Goal: Communication & Community: Answer question/provide support

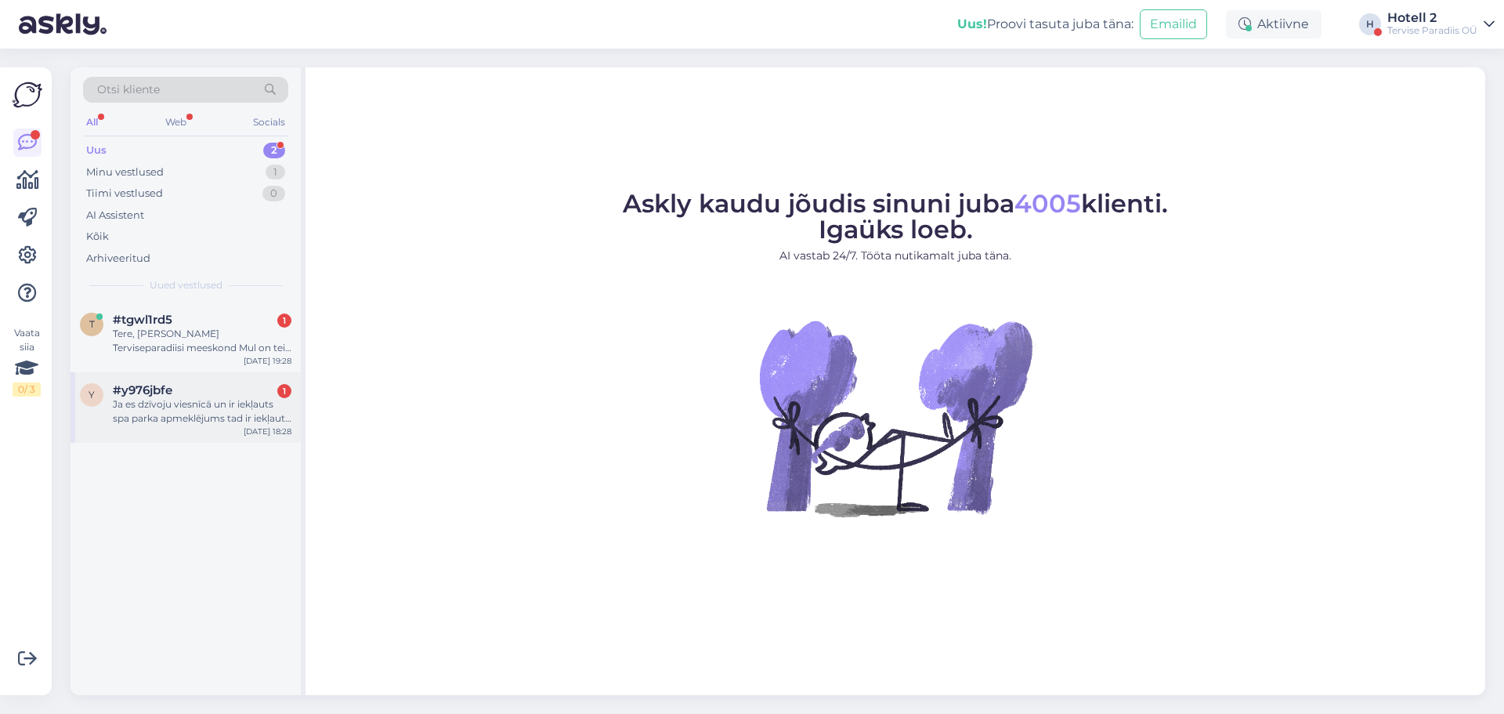
click at [227, 398] on div "Ja es dzīvoju viesnīcā un ir iekļauts spa parka apmeklējums tad ir iekļauta arī…" at bounding box center [202, 411] width 179 height 28
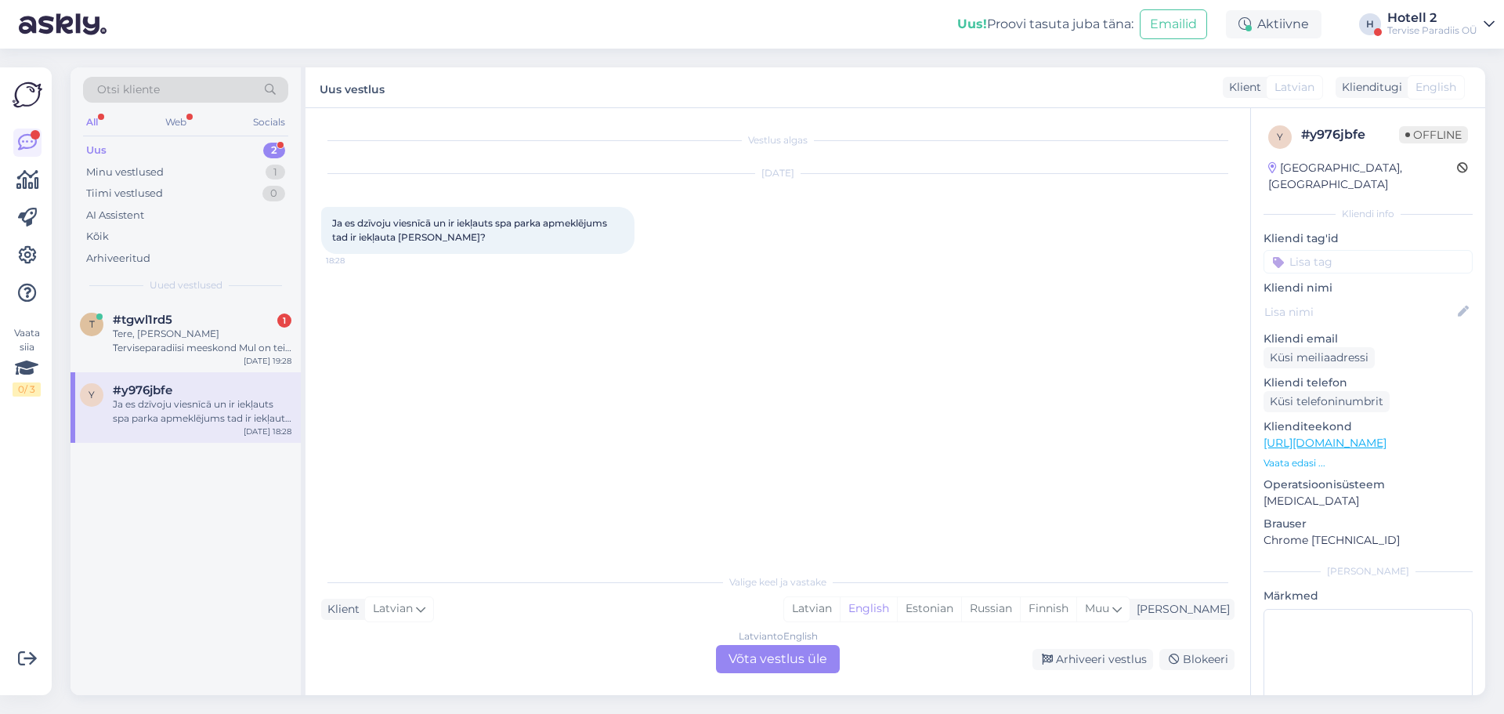
click at [772, 649] on div "Latvian to English Võta vestlus üle" at bounding box center [778, 659] width 124 height 28
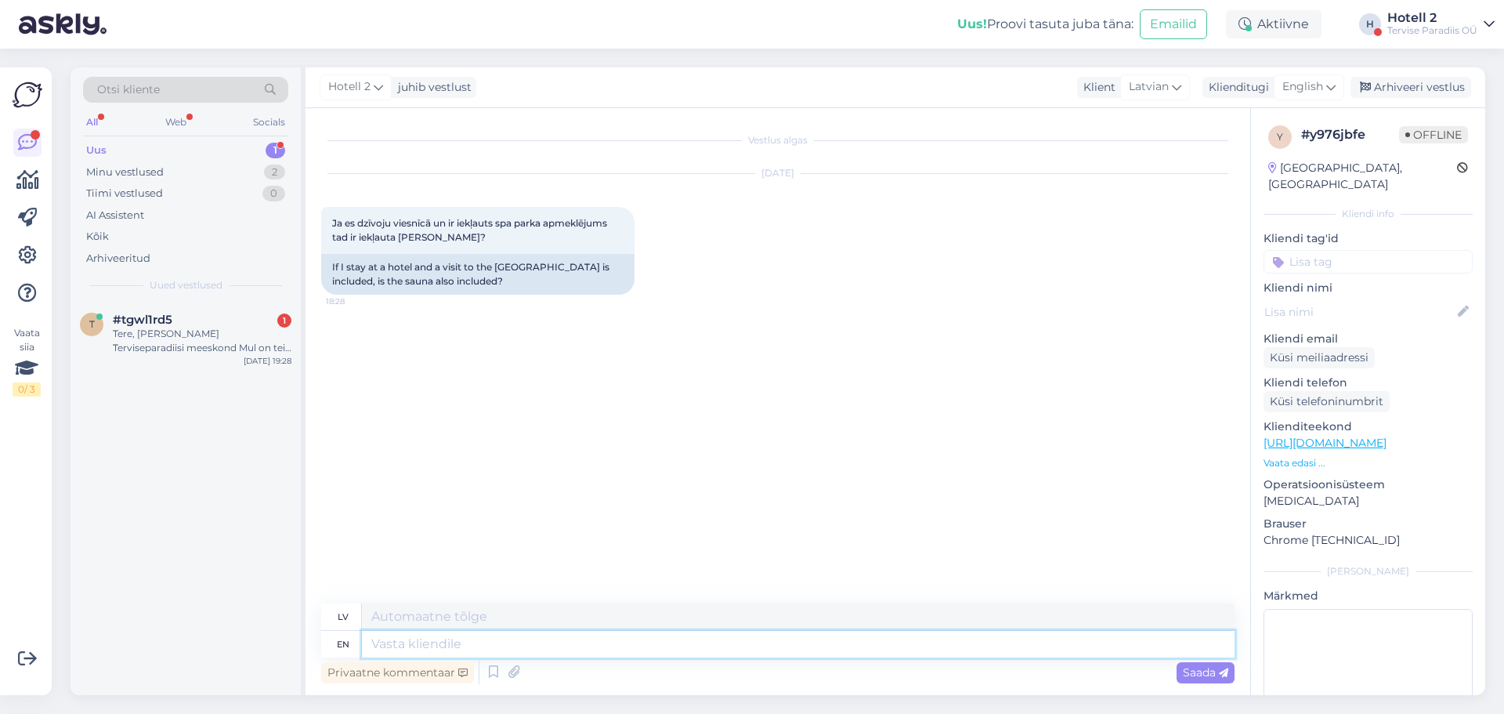
click at [758, 642] on textarea at bounding box center [798, 644] width 873 height 27
type textarea "Hello!"
type textarea "Sveiki!"
type textarea "Hello! The sauna"
type textarea "Sveiki! Pirts"
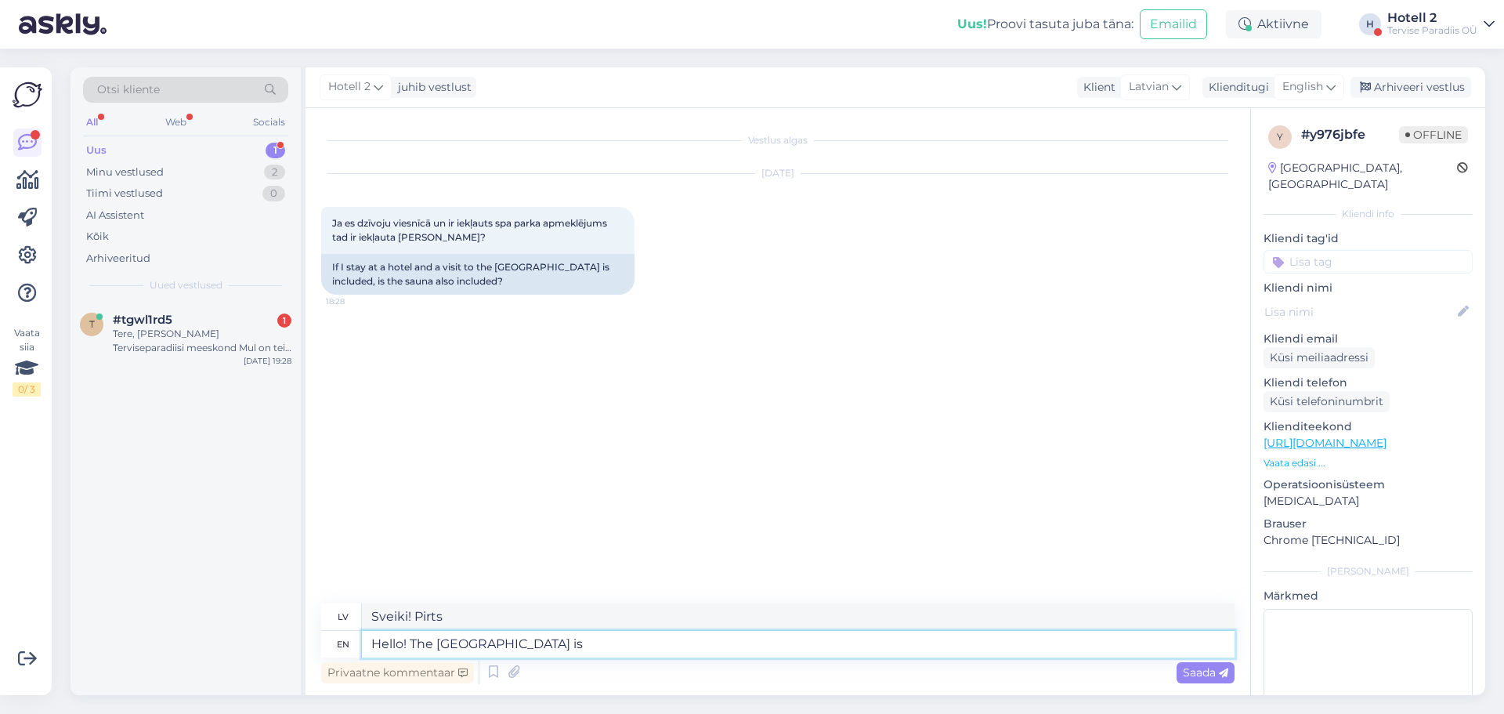
type textarea "Hello! The sauna centre is"
type textarea "Sveiki! Pirts centrs ir"
type textarea "Hello! The sauna centre is inluded"
type textarea "Sveiki! Pirts centrs ir iekļauts cenā."
type textarea "Hello! The sauna centre is included in th"
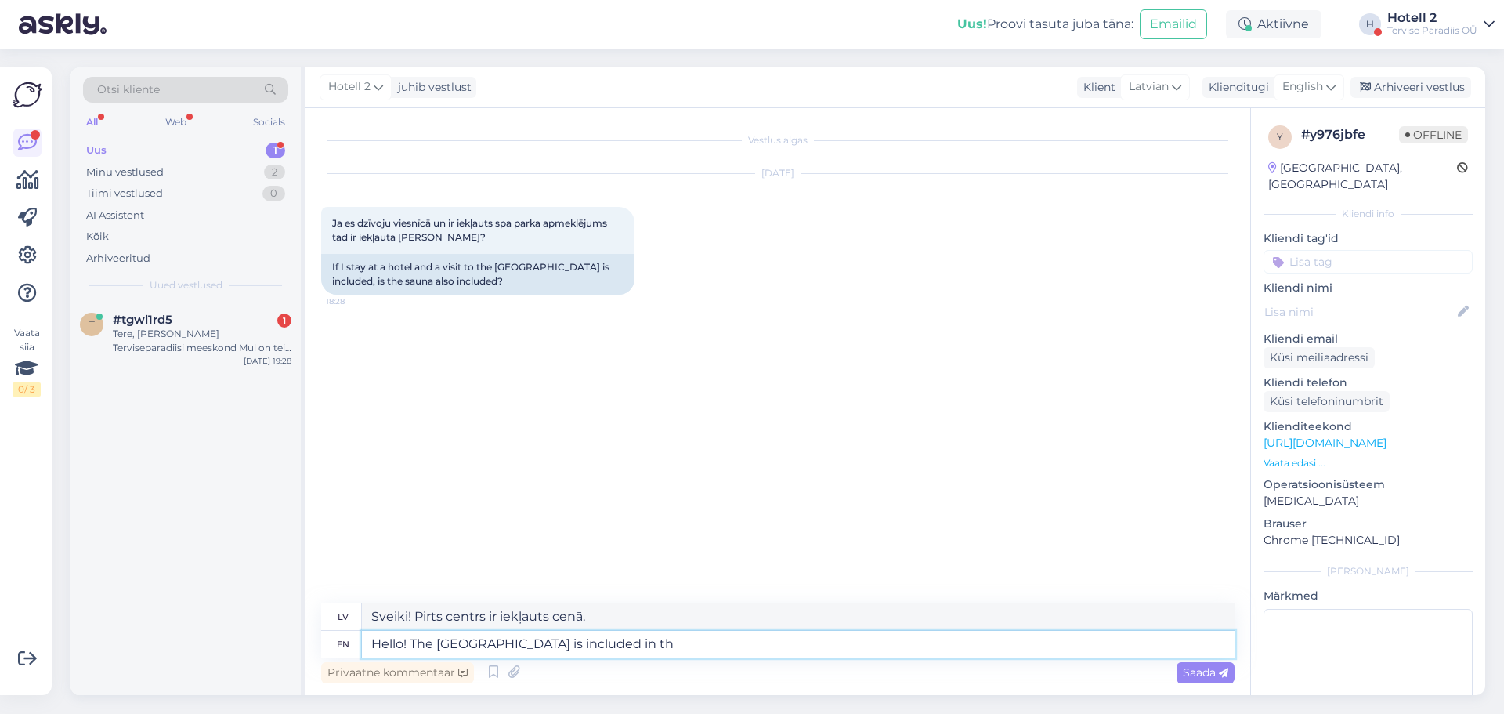
type textarea "Sveiki! Pirts centrs ir iekļauts"
type textarea "Hello! The sauna centre is included in the"
type textarea "Sveiki! Pirts centrs ir iekļauts cenā"
type textarea "Hello! The sauna centre is included in the price"
type textarea "Sveiki! Pirts centra izmantošana ir iekļauta cenā."
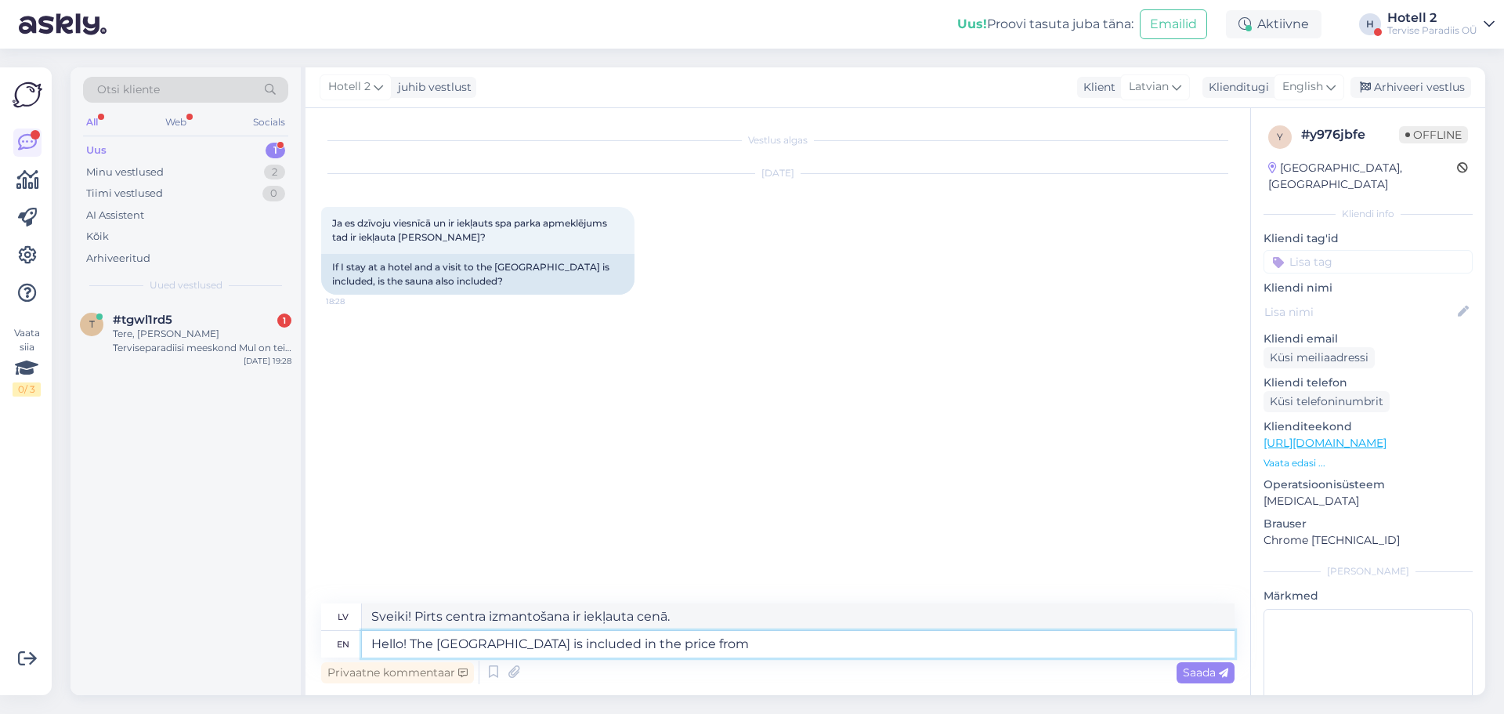
type textarea "Hello! The sauna centre is included in the price from"
type textarea "Sveiki! Pirts centra izmantošana ir iekļauta cenā, sākot no plkst."
type textarea "Hello! The sauna centre is included in the price from sunday to"
type textarea "Sveiki! Pirts centra izmantošana ir iekļauta cenā no svētdienas."
type textarea "Hello! The sauna centre is included in the price from sunday to"
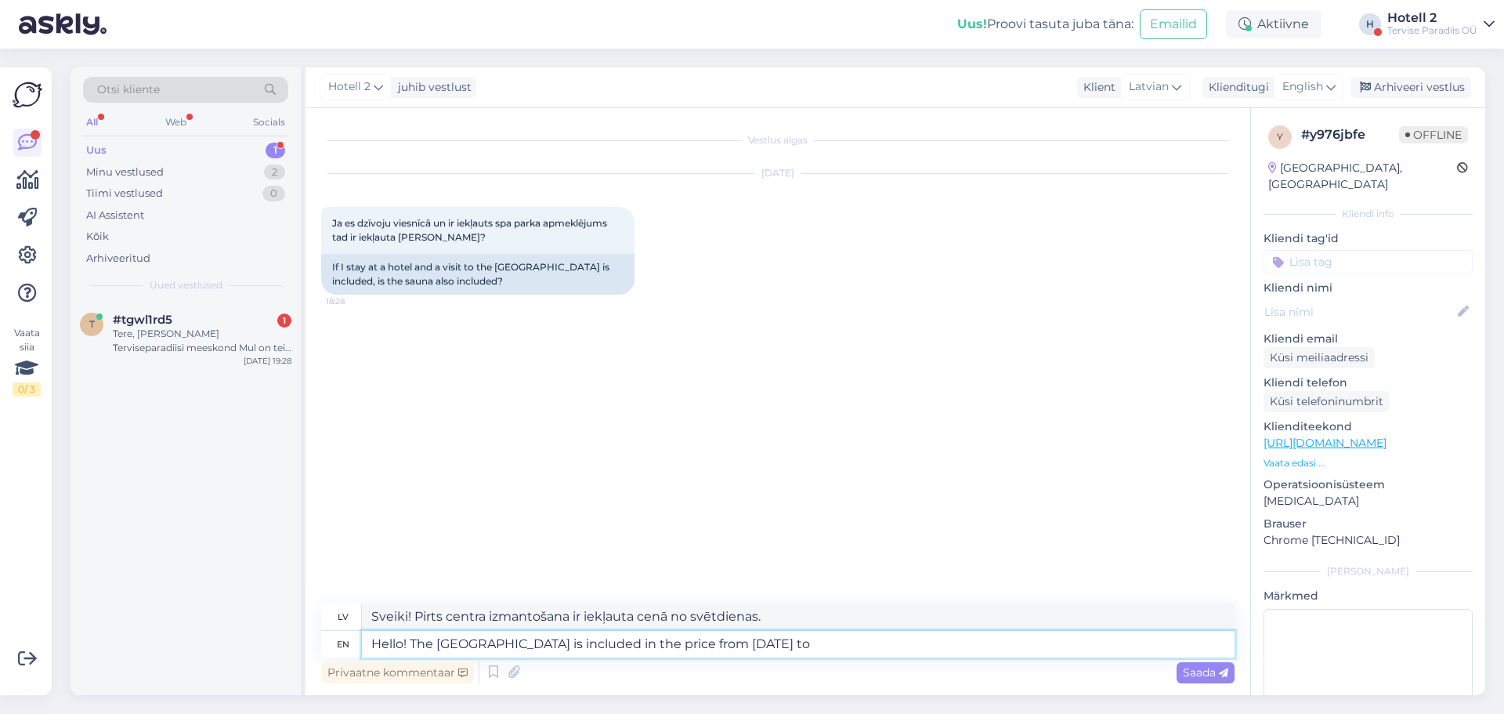
type textarea "Sveiki! Pirts centra izmantošana ir iekļauta cenā no svētdienas līdz"
type textarea "Hello! The sauna centre is included in the price from sunday to thursday."
type textarea "Sveiki! Pirts centra izmantošana ir iekļauta cenā no svētdienas līdz ceturtdien…"
type textarea "Hello! The sauna centre is included in the price from sunday to thursday. On"
type textarea "Sveiki! Pirts centrs ir iekļauts cenā no svētdienas līdz ceturtdienai."
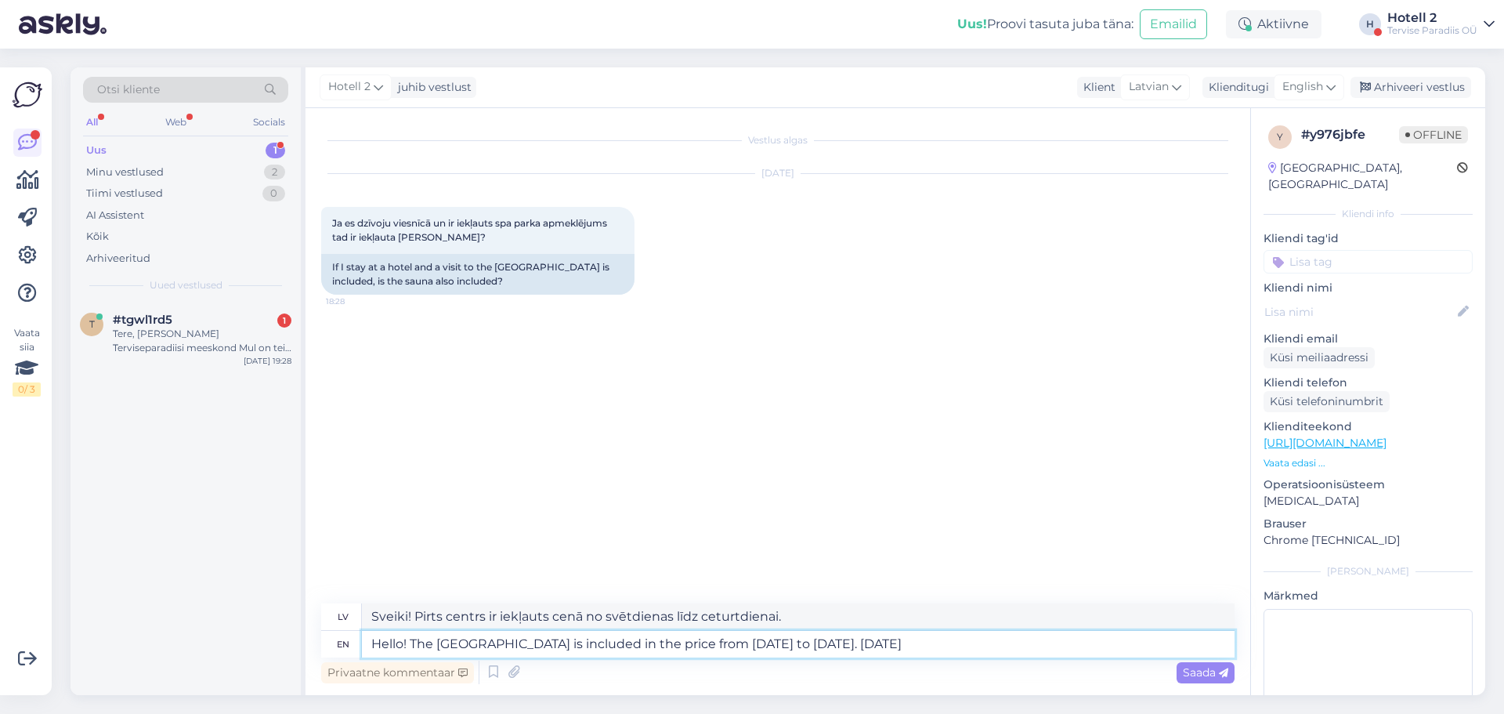
type textarea "Hello! The sauna centre is included in the price from sunday to thursday. On fr…"
type textarea "Sveiki! Pirts centrs ir iekļauts cenā no svētdienas līdz ceturtdienai. Piektdie…"
type textarea "Hello! The sauna centre is included in the price from sunday to thursday. On fr…"
type textarea "Sveiki! Pirts centrs ir iekļauts cenā no svētdienas līdz ceturtdienai. Piektdie…"
type textarea "Hello! The sauna centre is included in the price from sunday to thursday. On fr…"
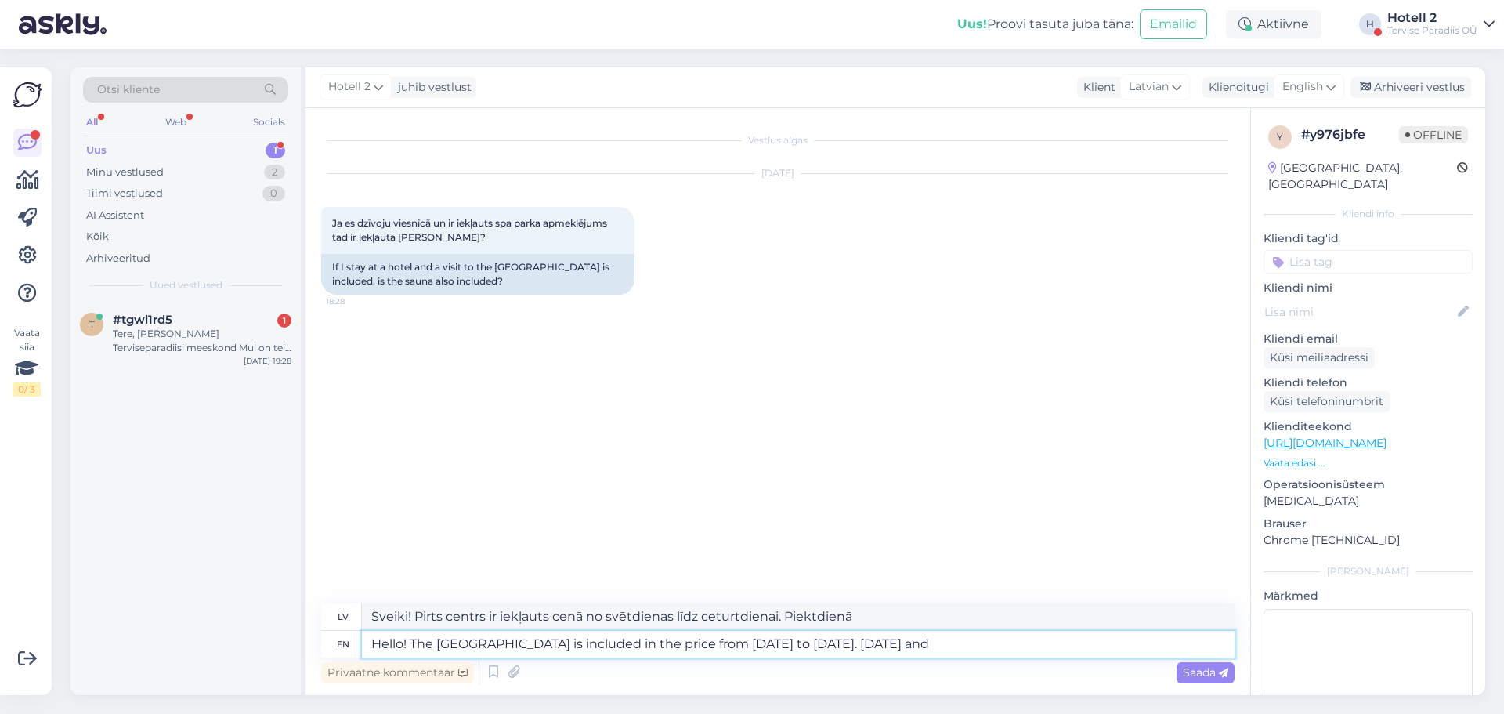
type textarea "Sveiki! Pirts centra izmantošana ir iekļauta cenā no svētdienas līdz ceturtdien…"
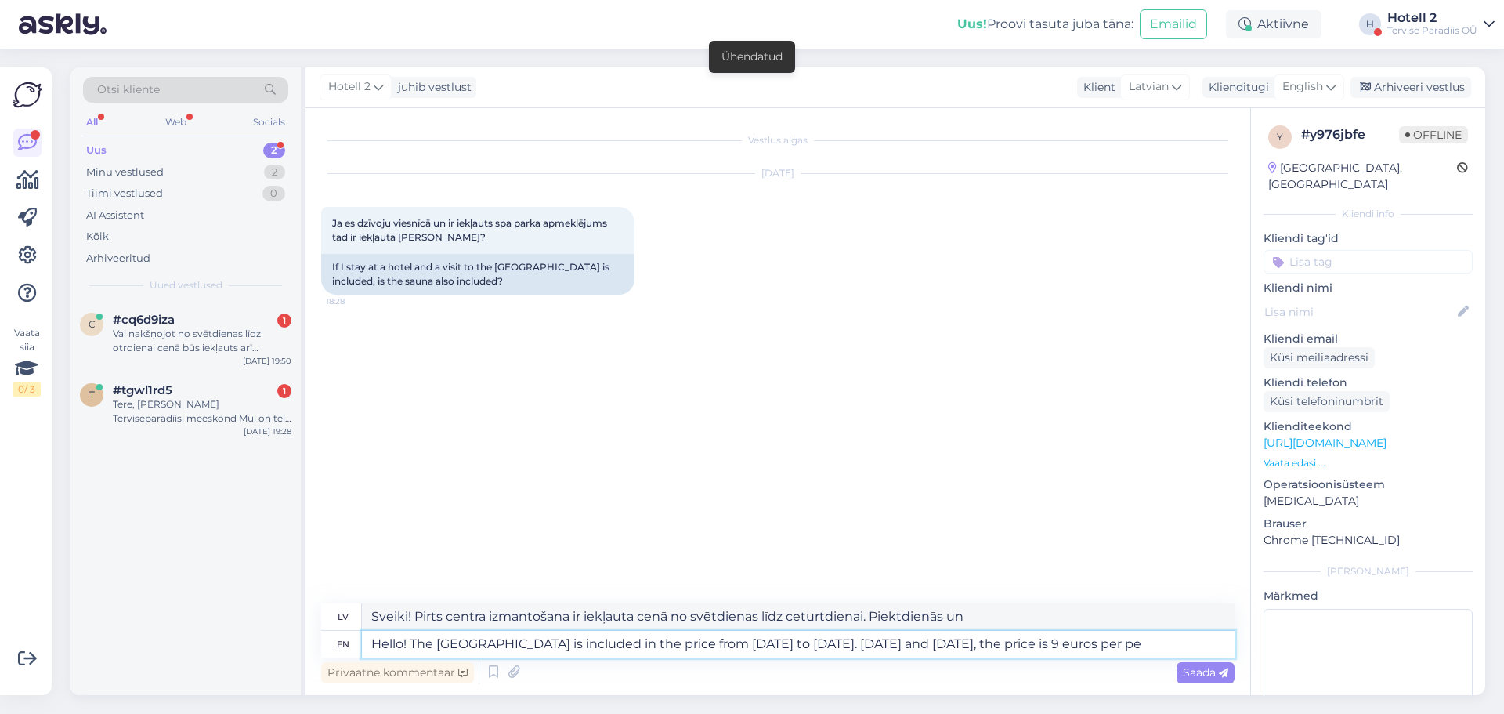
type textarea "Hello! The sauna centre is included in the price from sunday to thursday. On fr…"
type textarea "Sveiki! Pirts centra izmantošana ir iekļauta cenā no svētdienas līdz ceturtdien…"
type textarea "Hello! The sauna centre is included in the price from sunday to thursday. On fr…"
type textarea "Sveiki! Pirts centra izmantošana ir iekļauta cenā no svētdienas līdz ceturtdien…"
type textarea "Hello! The sauna centre is included in the price from sunday to thursday. On fr…"
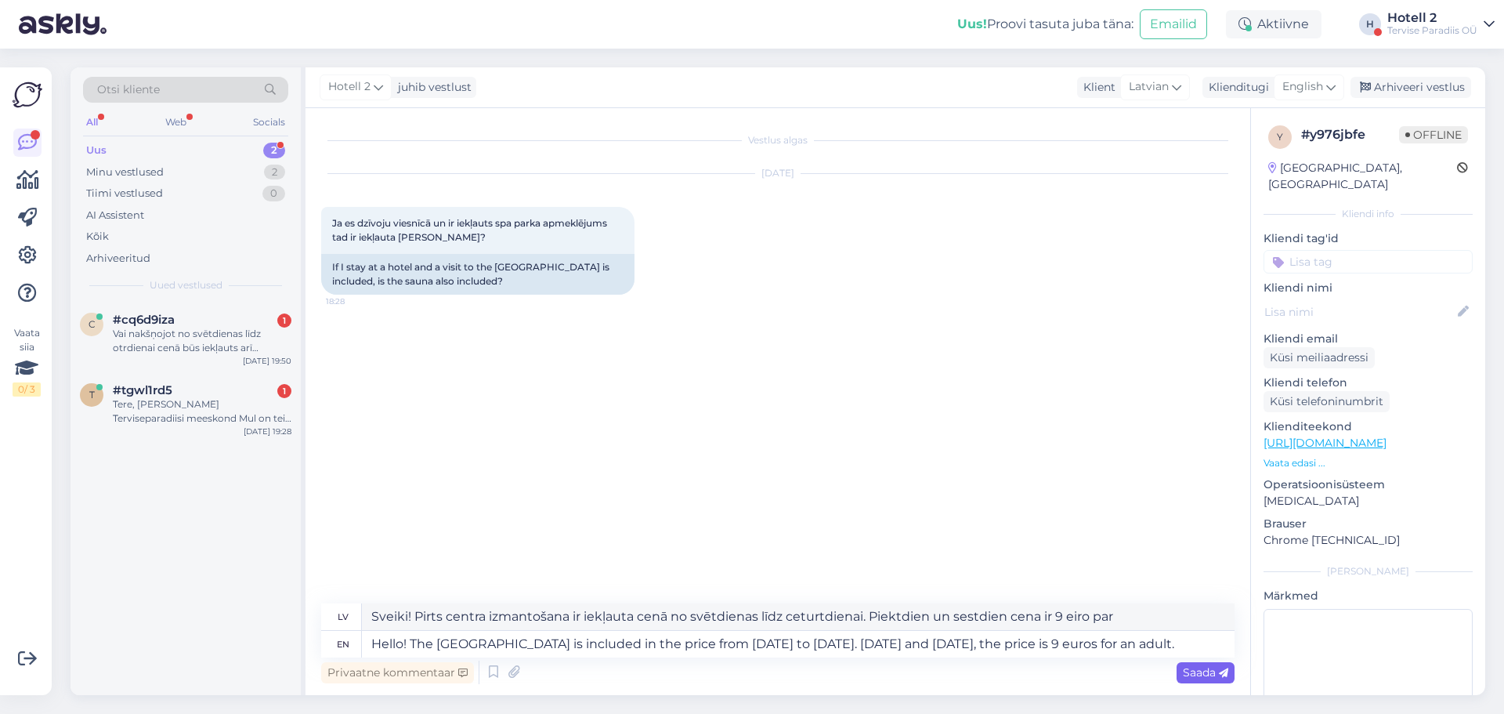
click at [1211, 674] on span "Saada" at bounding box center [1205, 672] width 45 height 14
type textarea "Sveiki! Pirts centra izmantošana ir iekļauta cenā no svētdienas līdz ceturtdien…"
click at [1203, 671] on span "Saada" at bounding box center [1205, 672] width 45 height 14
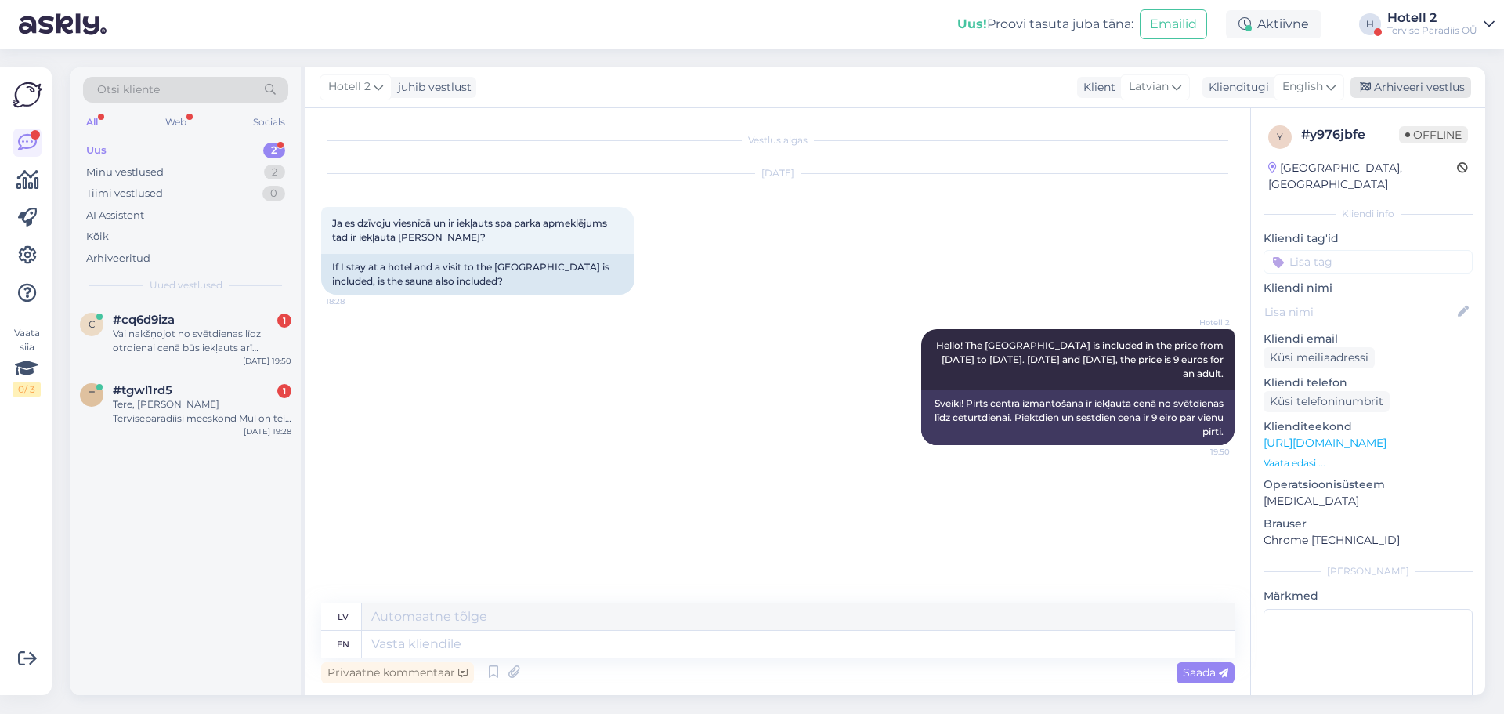
click at [1375, 94] on div "Arhiveeri vestlus" at bounding box center [1411, 87] width 121 height 21
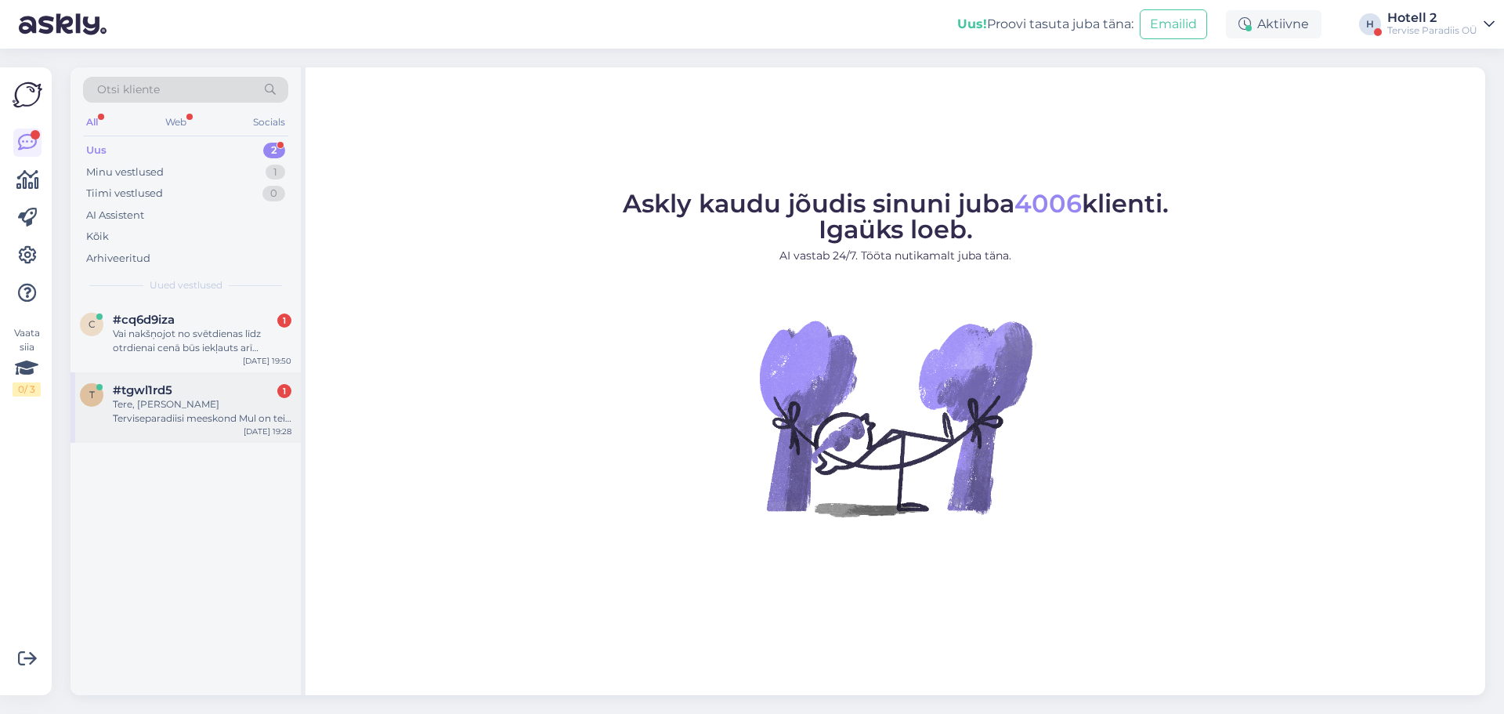
click at [265, 424] on div "Tere, [PERSON_NAME] Terviseparadiisi meeskond Mul on teie juures broneering (EE…" at bounding box center [202, 411] width 179 height 28
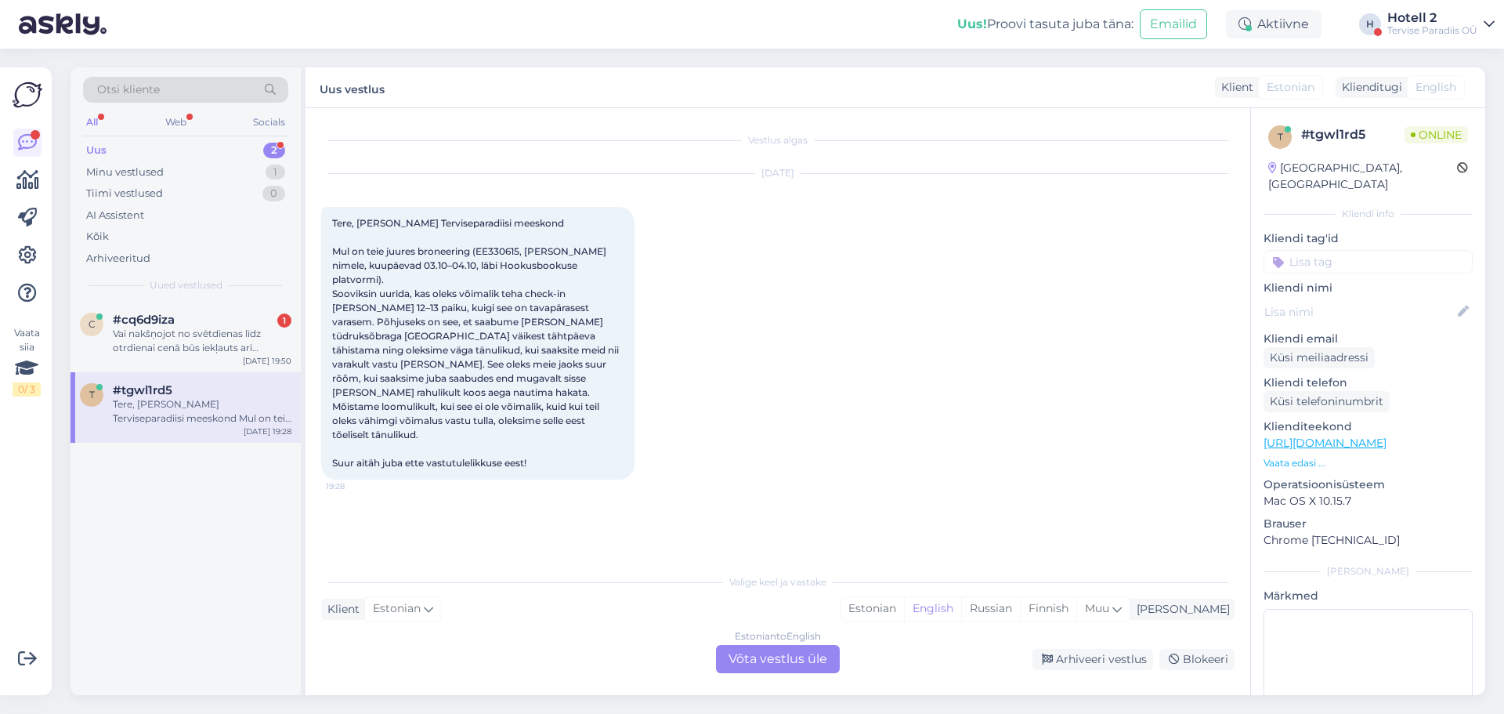
click at [767, 647] on div "Estonian to English Võta vestlus üle" at bounding box center [778, 659] width 124 height 28
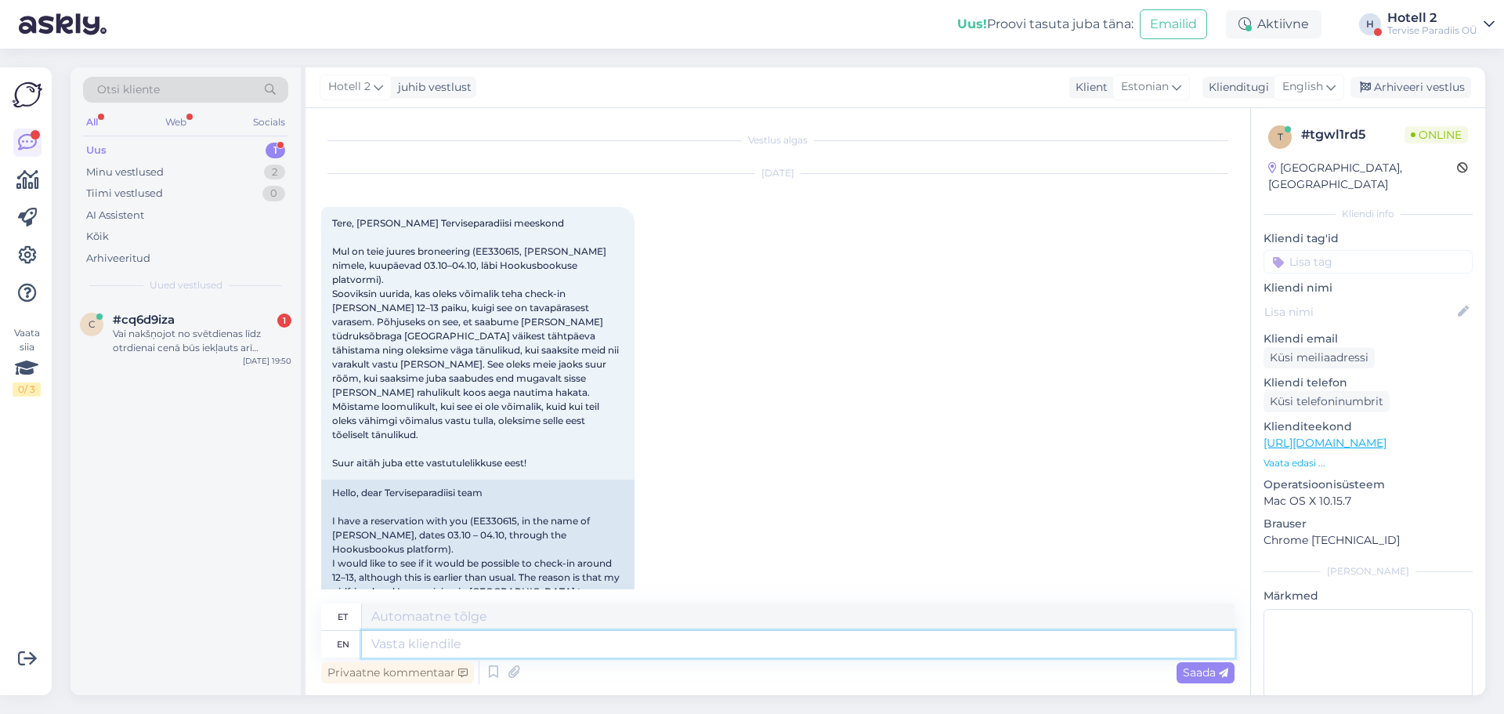
click at [691, 651] on textarea at bounding box center [798, 644] width 873 height 27
click at [1318, 79] on span "English" at bounding box center [1302, 86] width 41 height 17
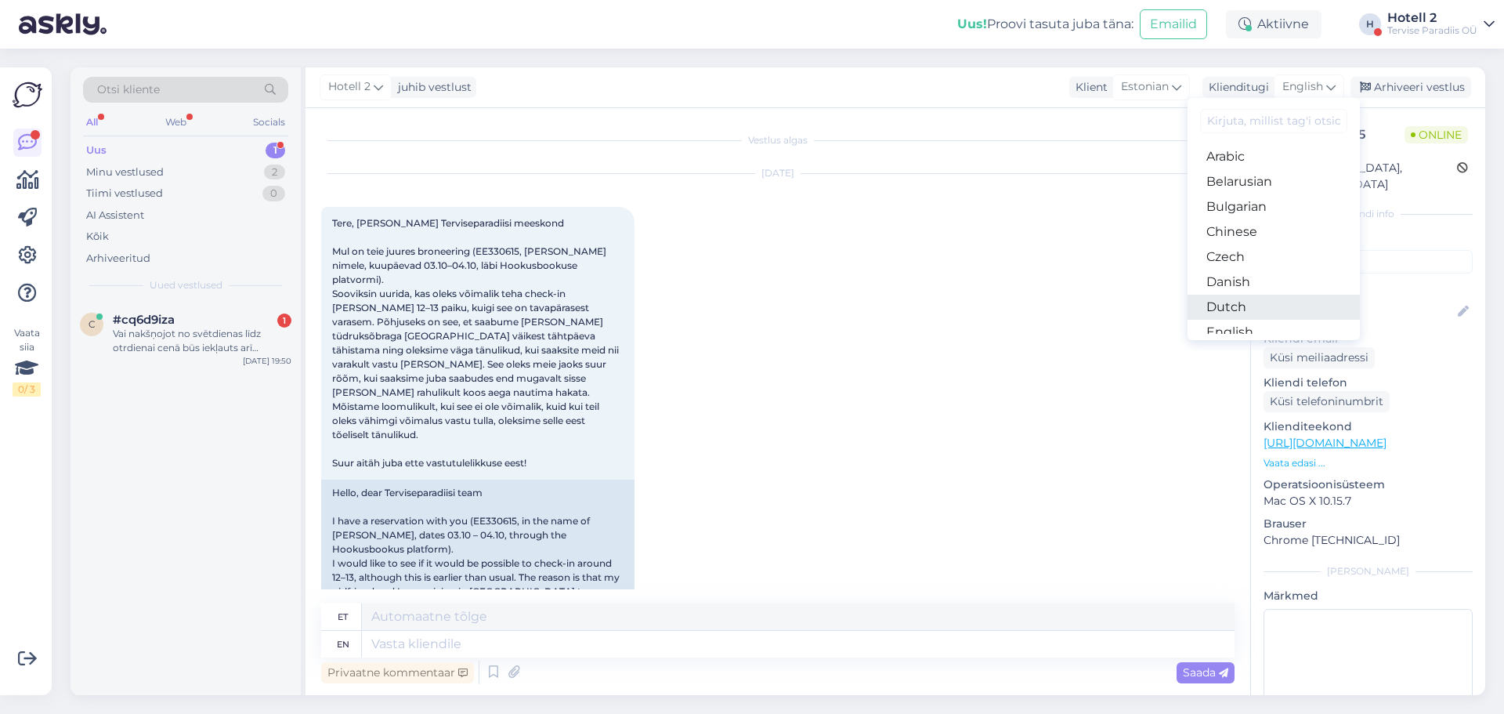
scroll to position [78, 0]
click at [1262, 278] on link "Estonian" at bounding box center [1274, 278] width 172 height 25
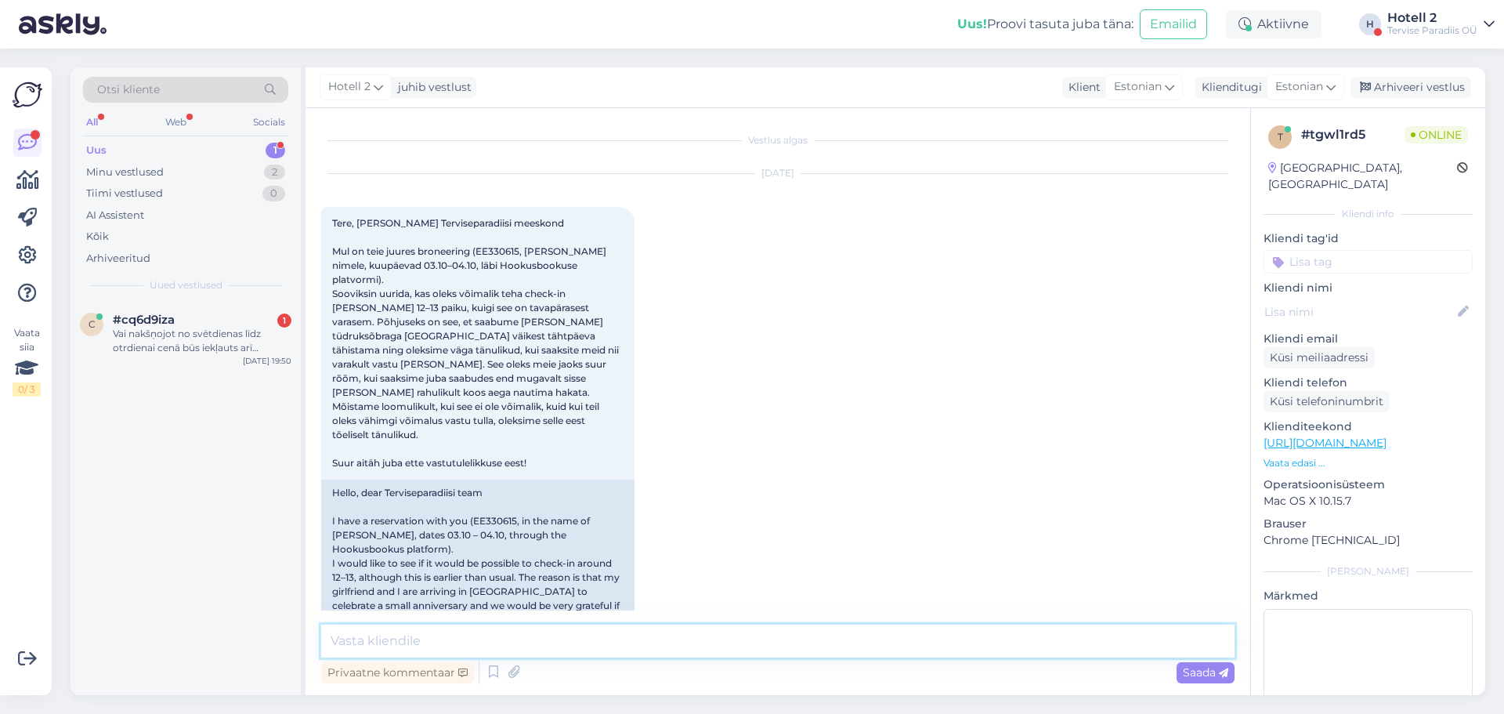
click at [651, 643] on textarea at bounding box center [777, 640] width 913 height 33
type textarea "Tere!"
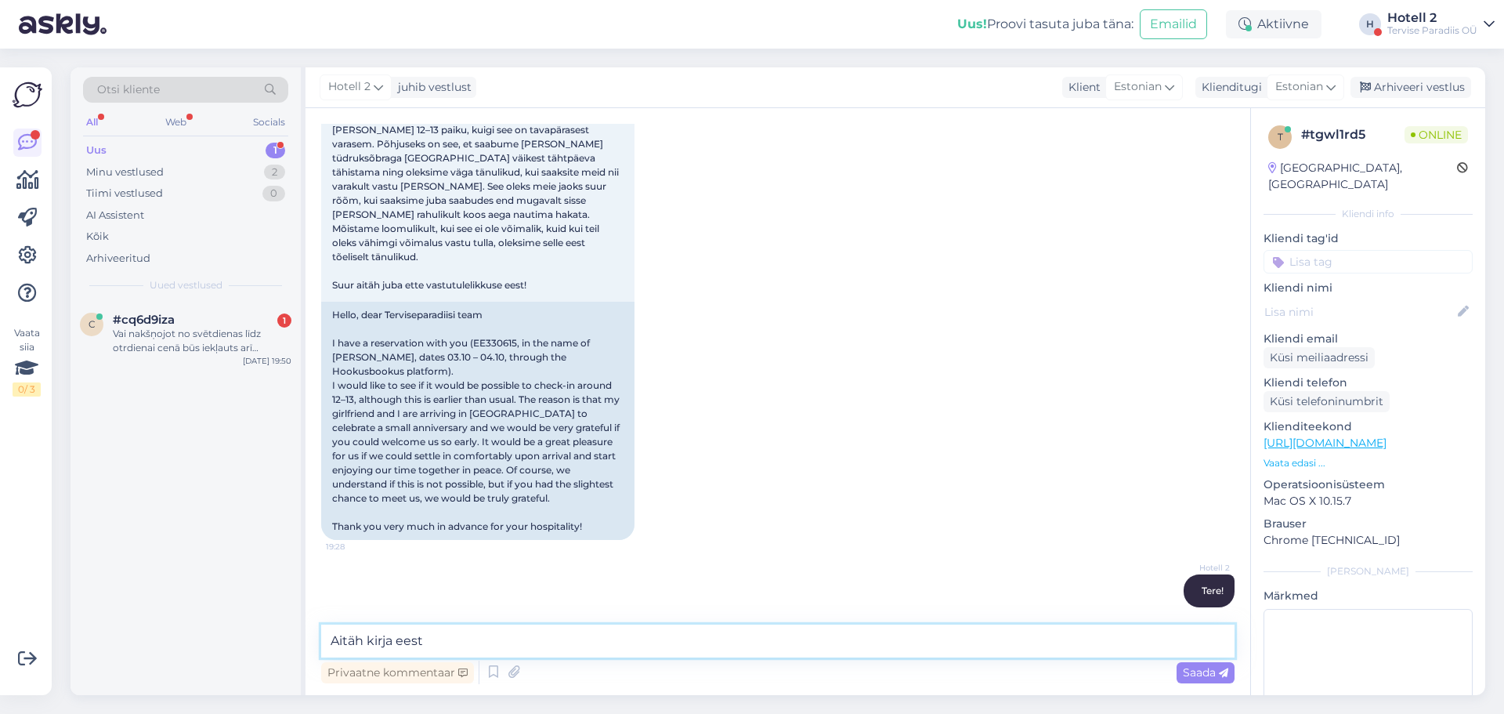
type textarea "Aitäh kirja eest!"
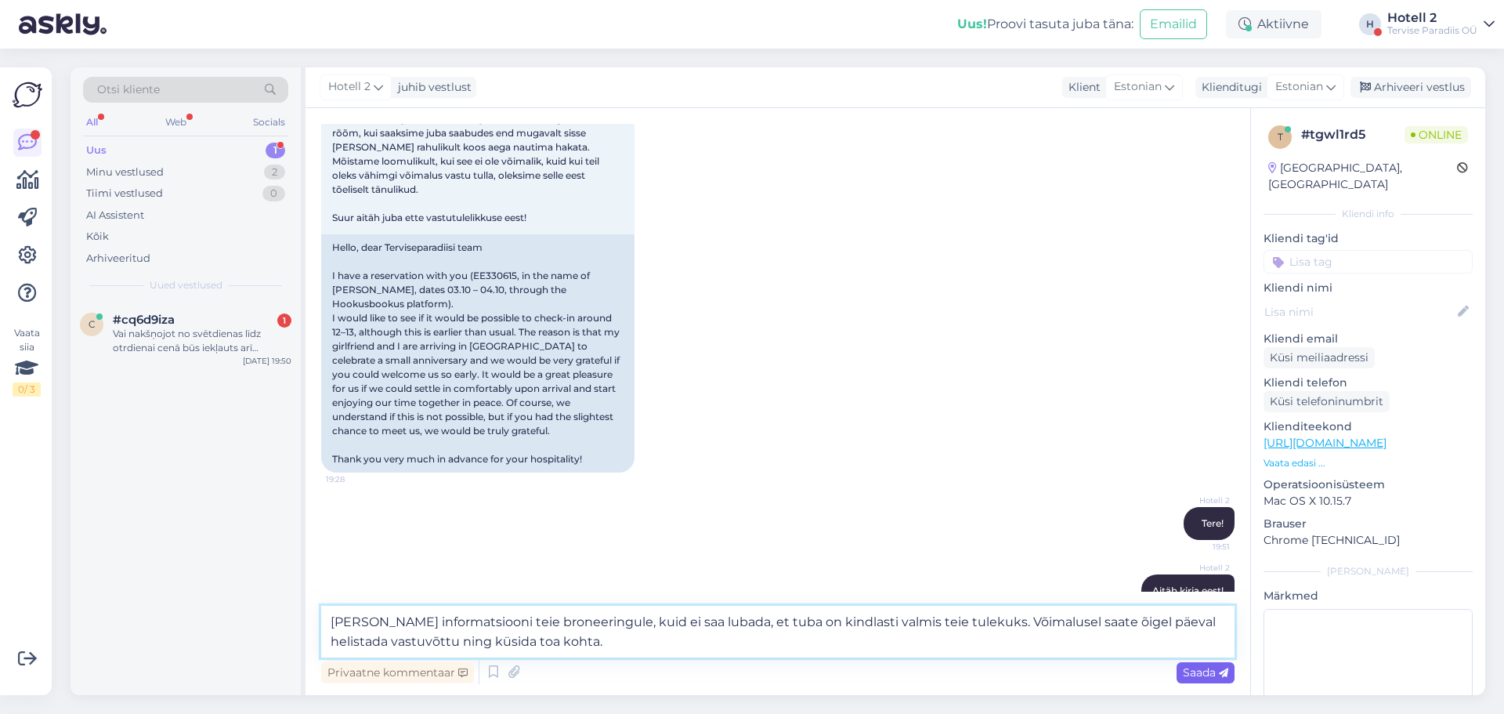
type textarea "[PERSON_NAME] informatsiooni teie broneeringule, kuid ei saa lubada, et tuba on…"
click at [1232, 679] on div "Saada" at bounding box center [1206, 672] width 58 height 21
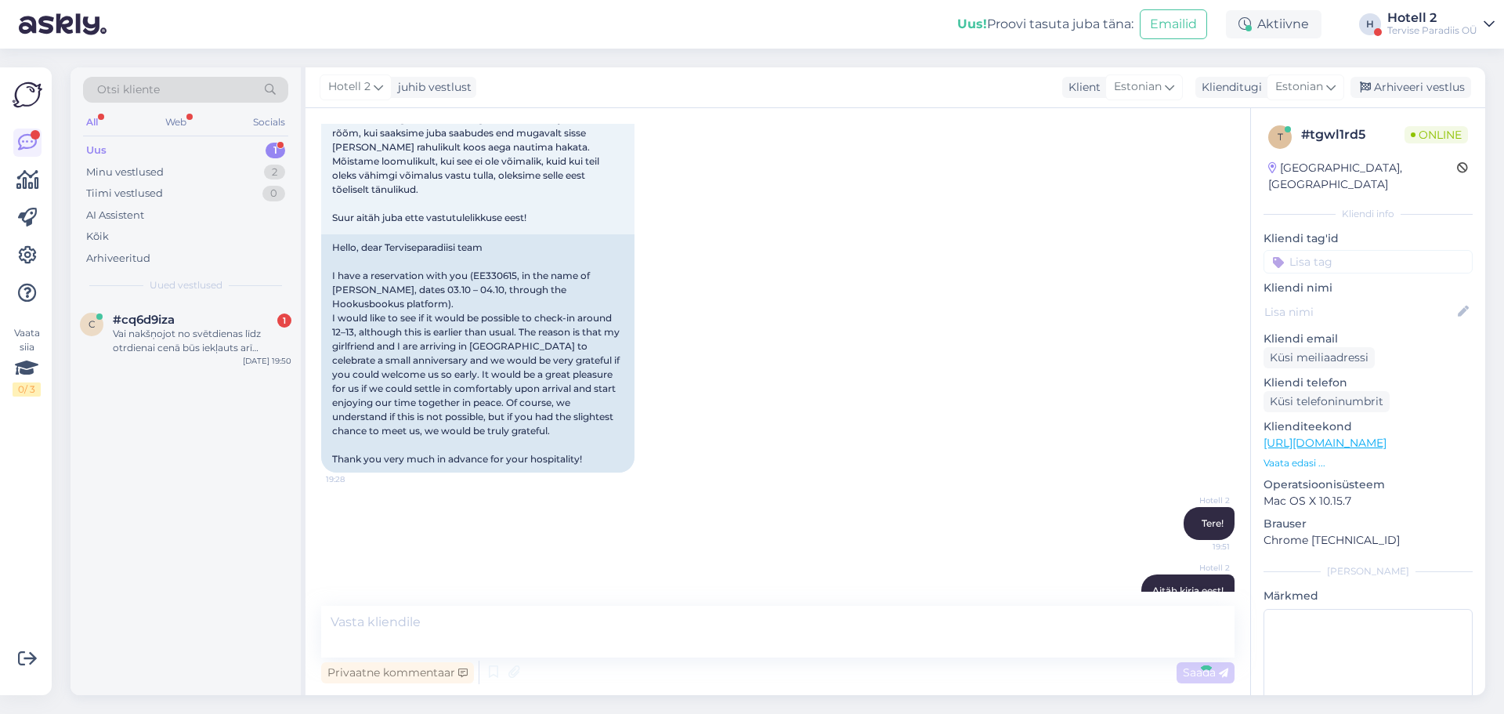
scroll to position [341, 0]
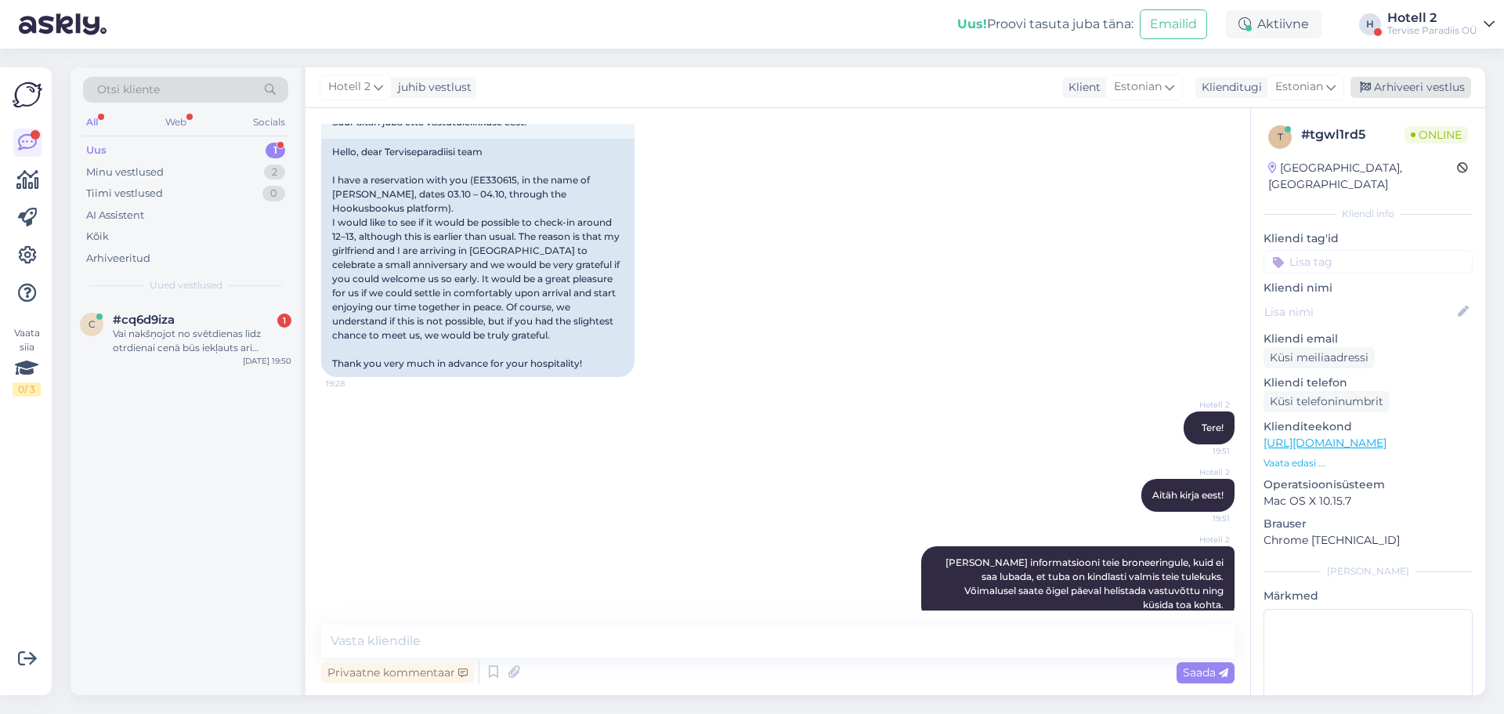
click at [1428, 84] on div "Arhiveeri vestlus" at bounding box center [1411, 87] width 121 height 21
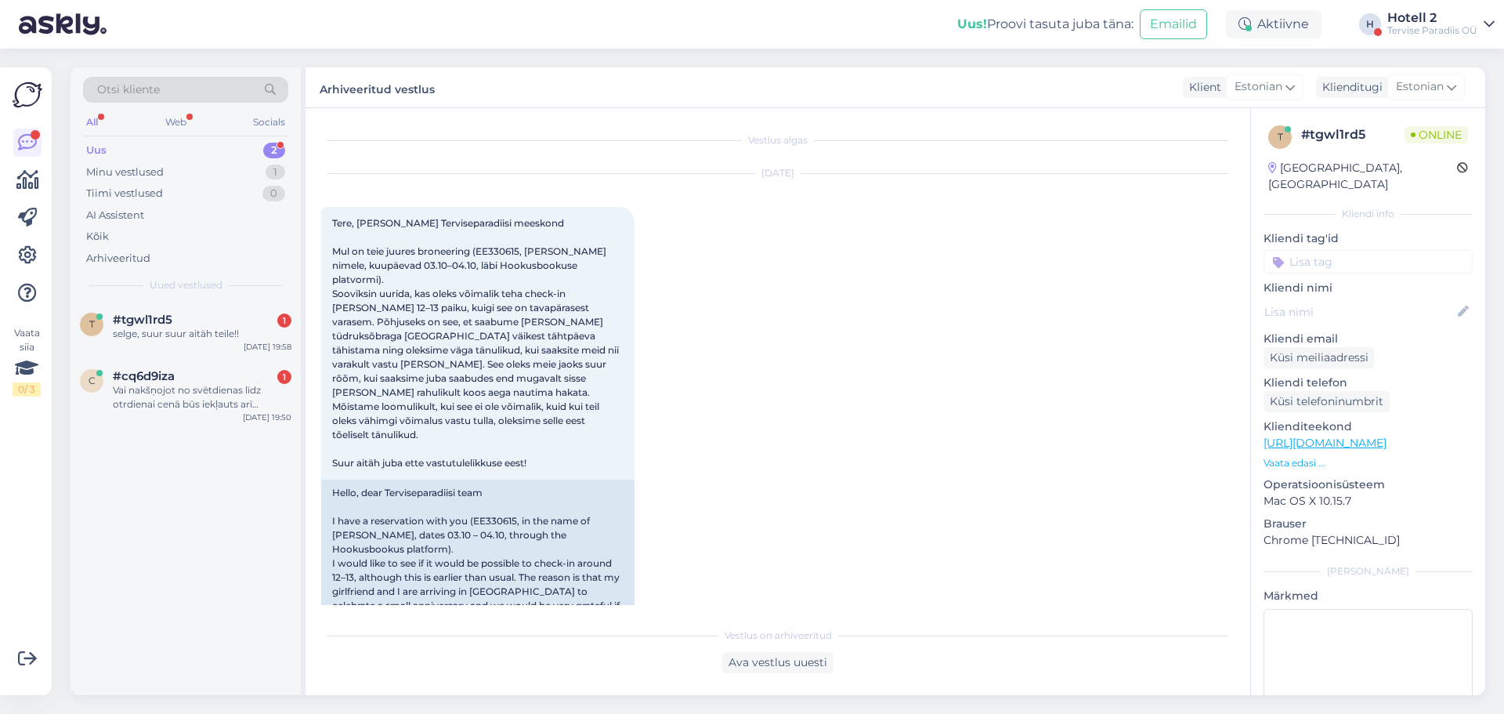
scroll to position [414, 0]
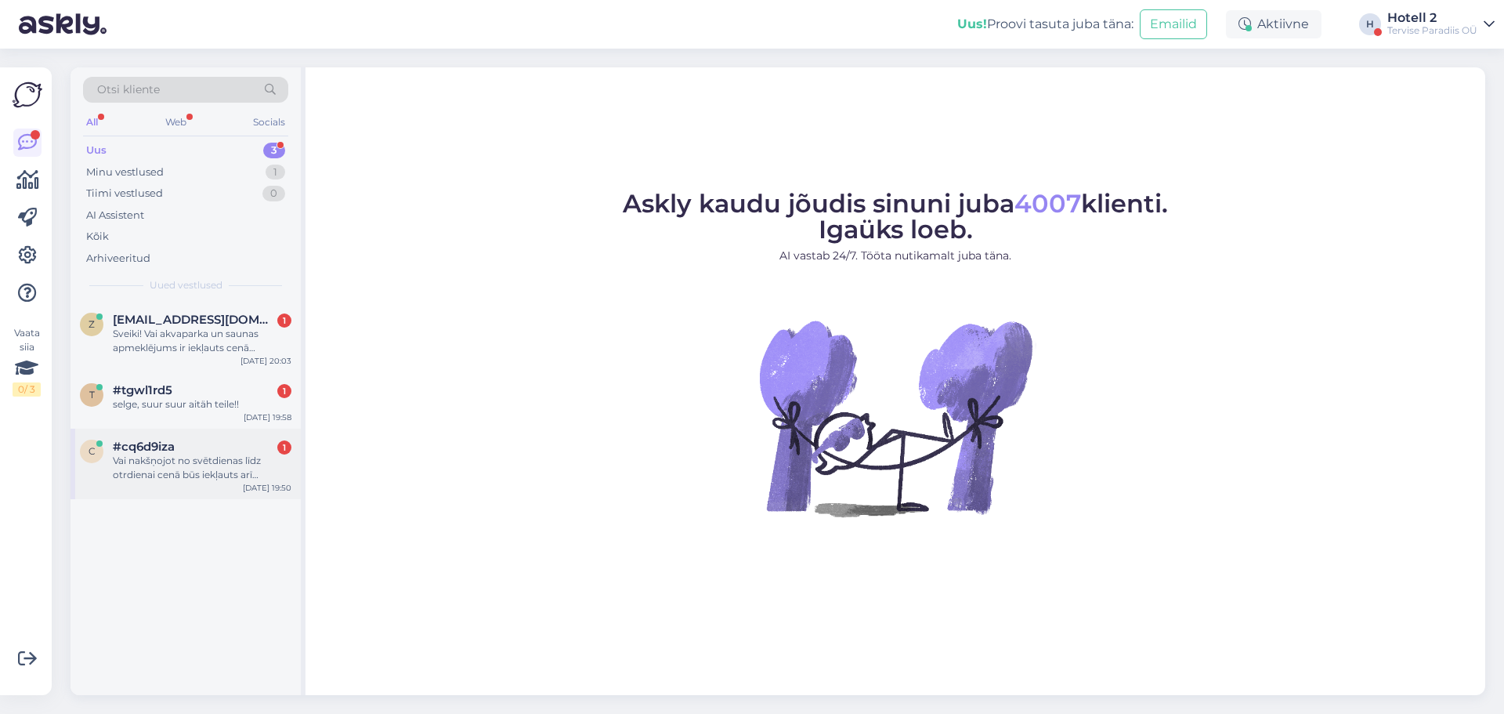
click at [234, 448] on div "#cq6d9iza 1" at bounding box center [202, 446] width 179 height 14
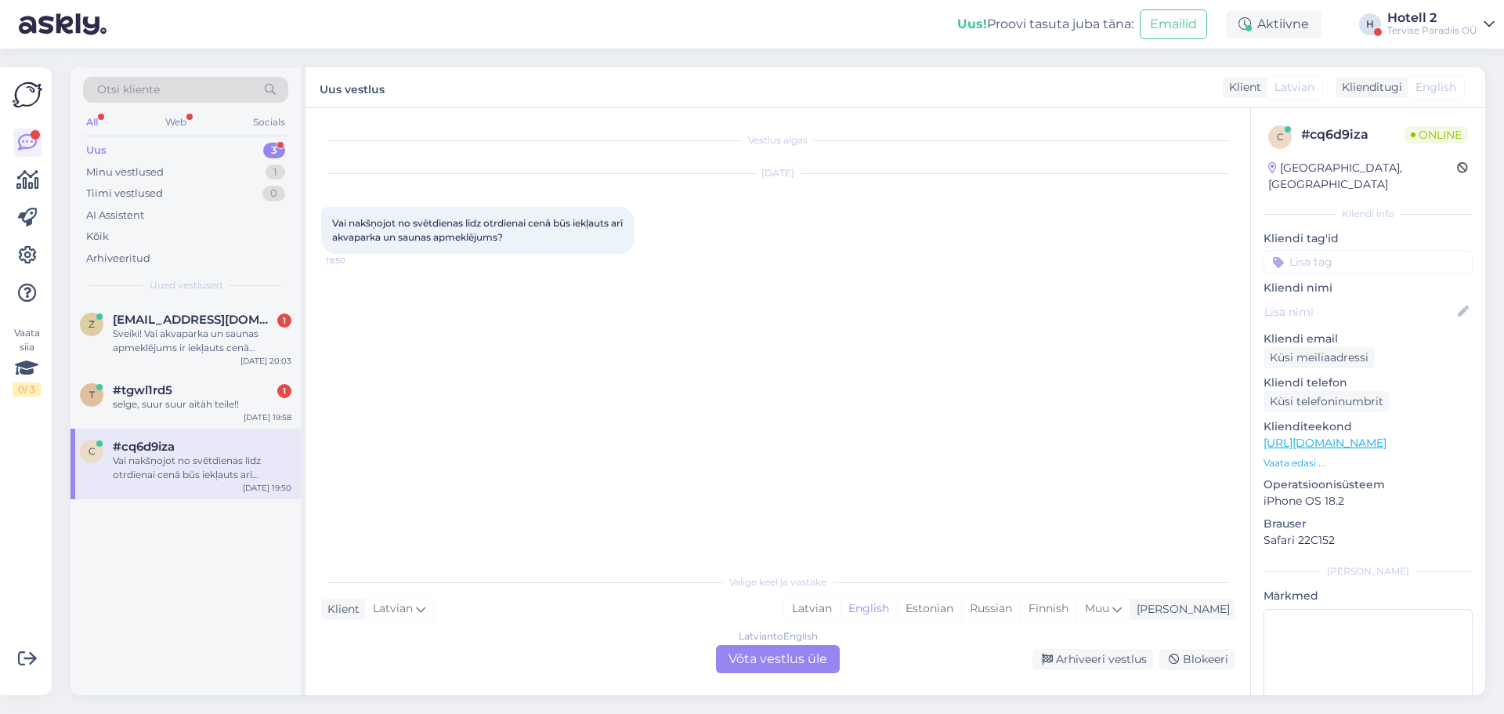
click at [745, 650] on div "Latvian to English Võta vestlus üle" at bounding box center [778, 659] width 124 height 28
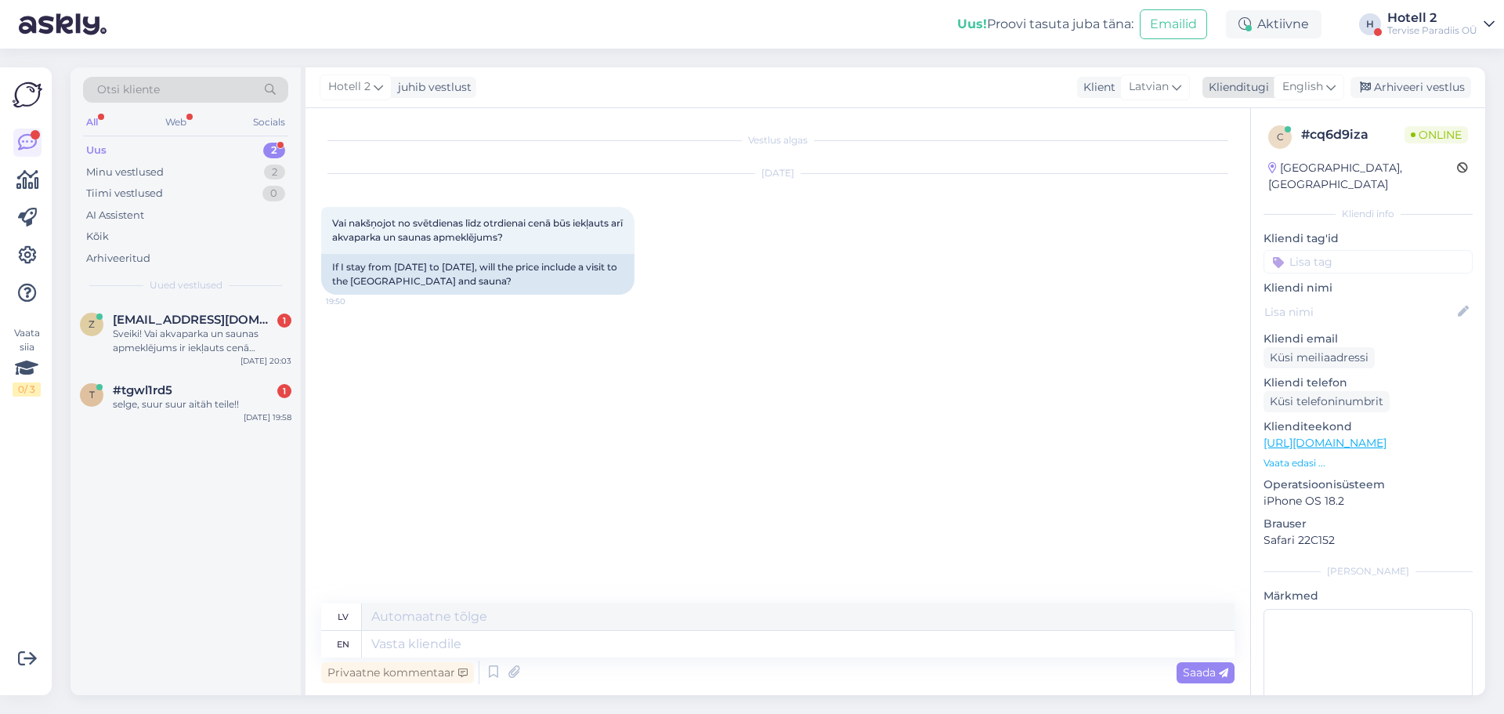
click at [1315, 88] on span "English" at bounding box center [1302, 86] width 41 height 17
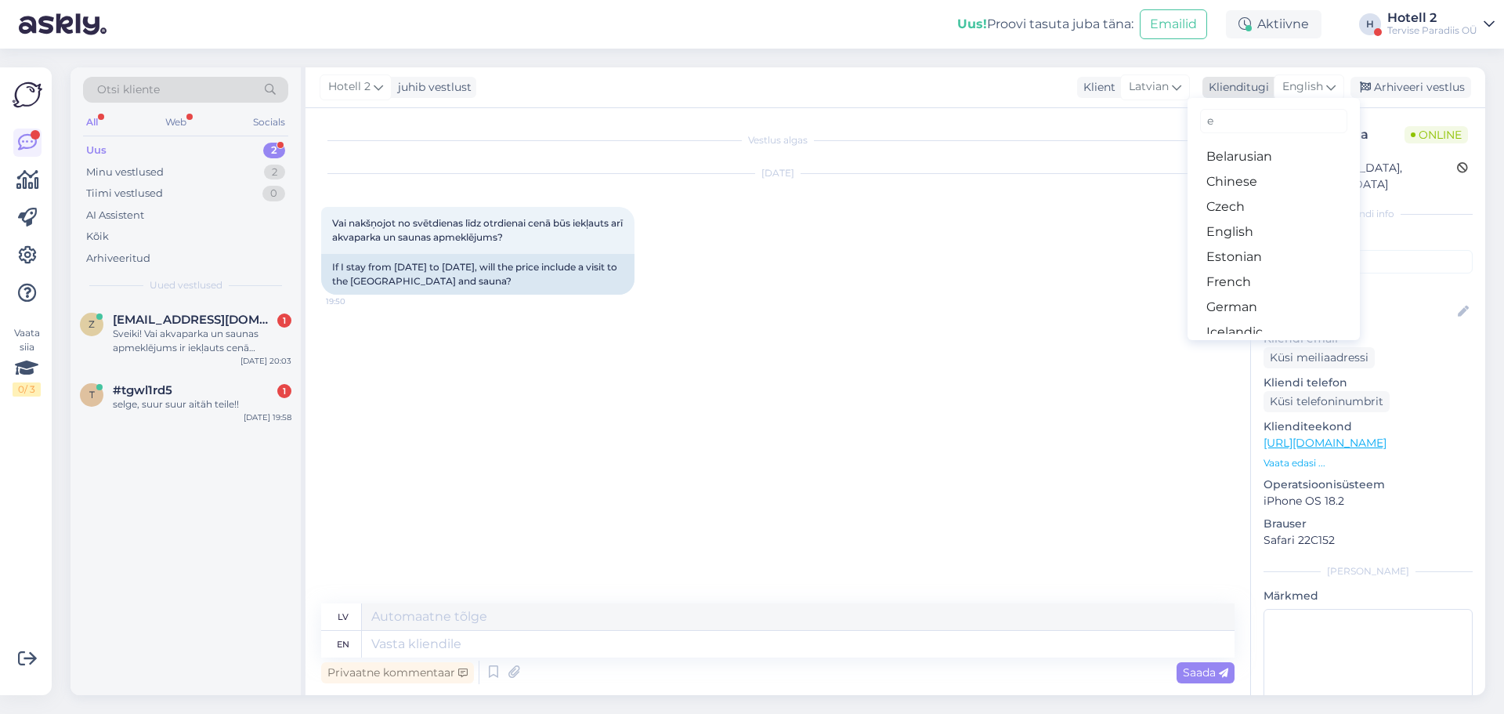
type input "es"
click at [1229, 173] on link "Estonian" at bounding box center [1274, 181] width 172 height 25
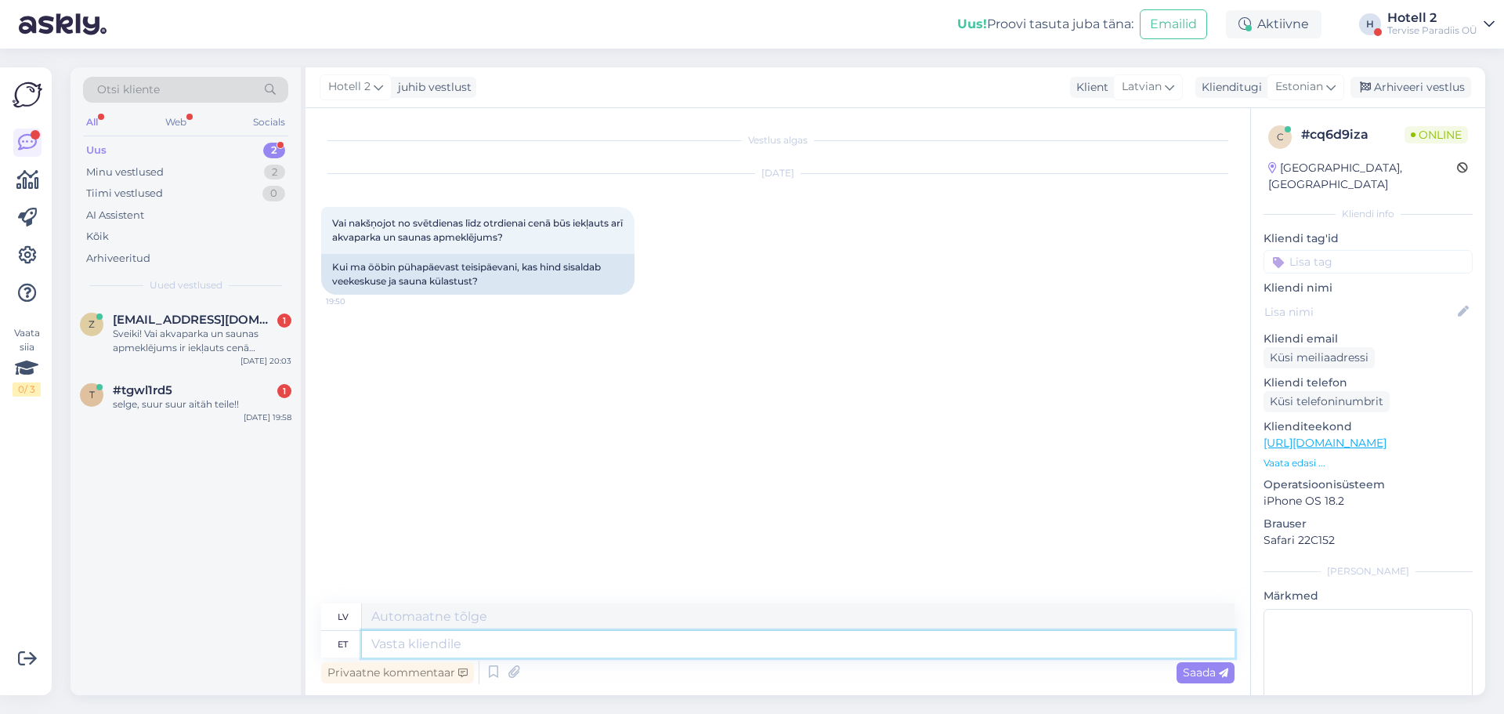
click at [536, 631] on textarea at bounding box center [798, 644] width 873 height 27
type textarea "Tere!"
type textarea "Sveiki"
type textarea "Tere!"
type textarea "Sveiki!"
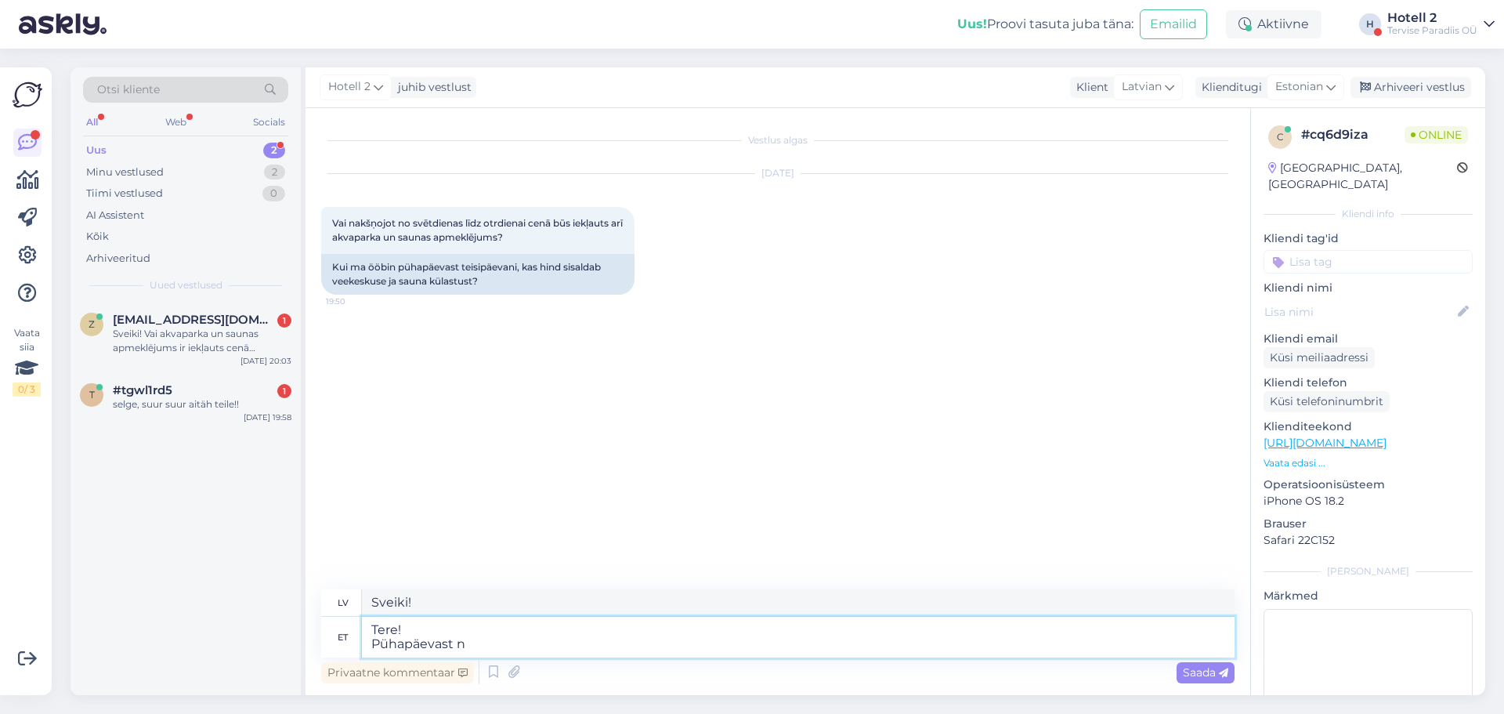
type textarea "Tere! Pühapäevast ne"
type textarea "Sveiki! svētdienas"
type textarea "Tere! Pühapäevast neljapäevani o"
type textarea "Sveiki! svētdienas līdz ceturtdienai"
type textarea "Tere! Pühapäevast neljapäevani on sa"
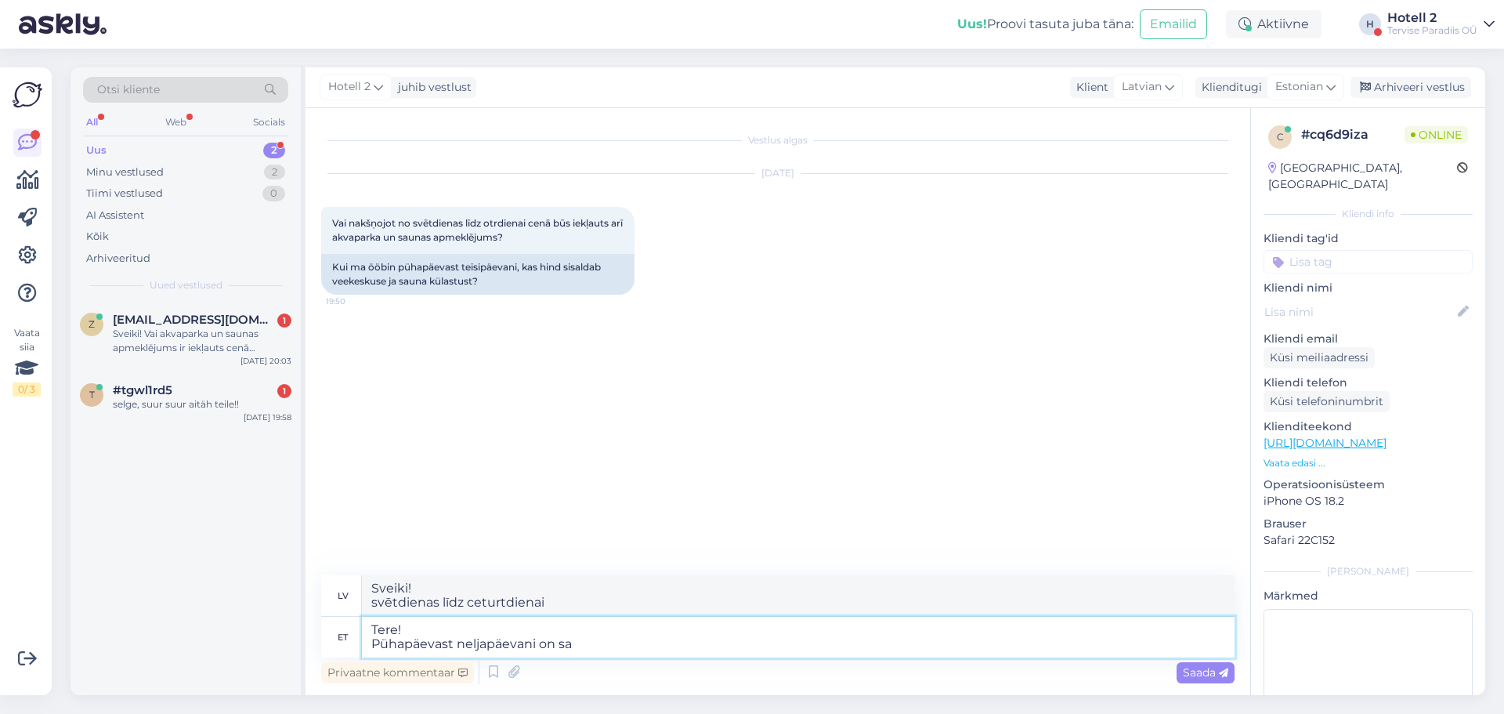
type textarea "Sveiki! No svētdienas līdz ceturtdienai ir"
type textarea "Tere! Pühapäevast neljapäevani on saunakeskus"
type textarea "Sveiki! Pirts centrs ir atvērts no svētdienas līdz ceturtdienai."
type textarea "Tere! Pühapäevast neljapäevani on saunakeskus hinna s"
type textarea "Sveiki! No svētdienas līdz ceturtdienai pirts centrs ir atvērts par maksu."
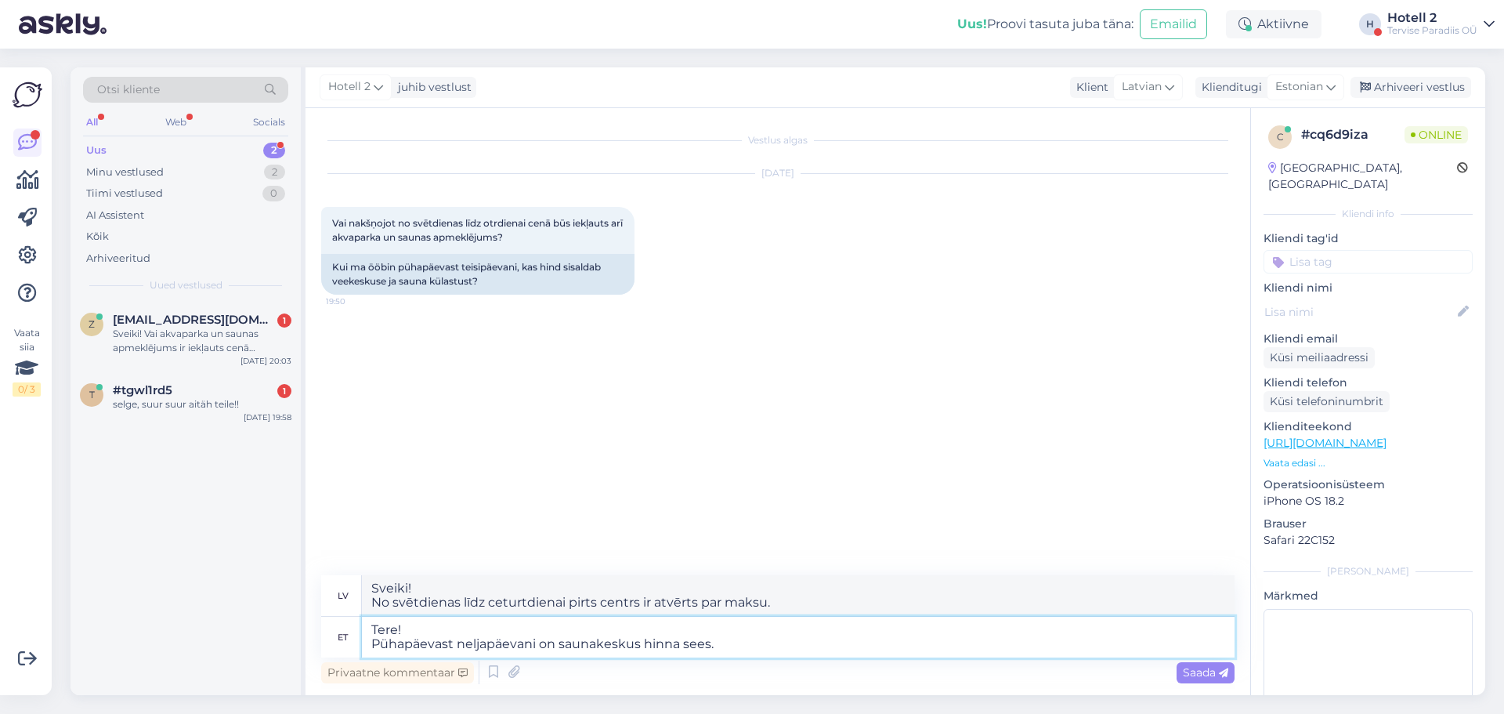
type textarea "Tere! Pühapäevast neljapäevani on saunakeskus hinna sees."
type textarea "Sveiki! No svētdienas līdz ceturtdienai pirts centra izmantošana ir iekļauta ce…"
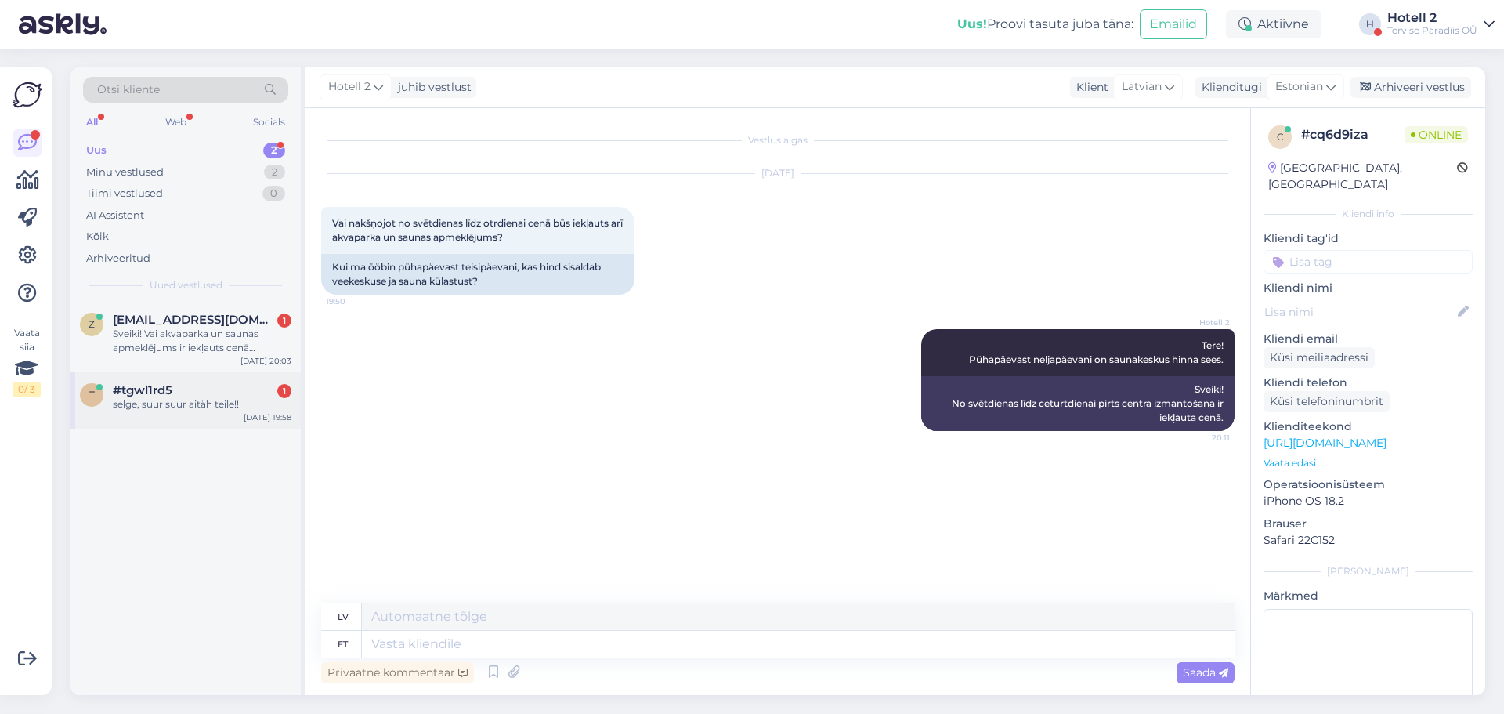
click at [231, 385] on div "#tgwl1rd5 1" at bounding box center [202, 390] width 179 height 14
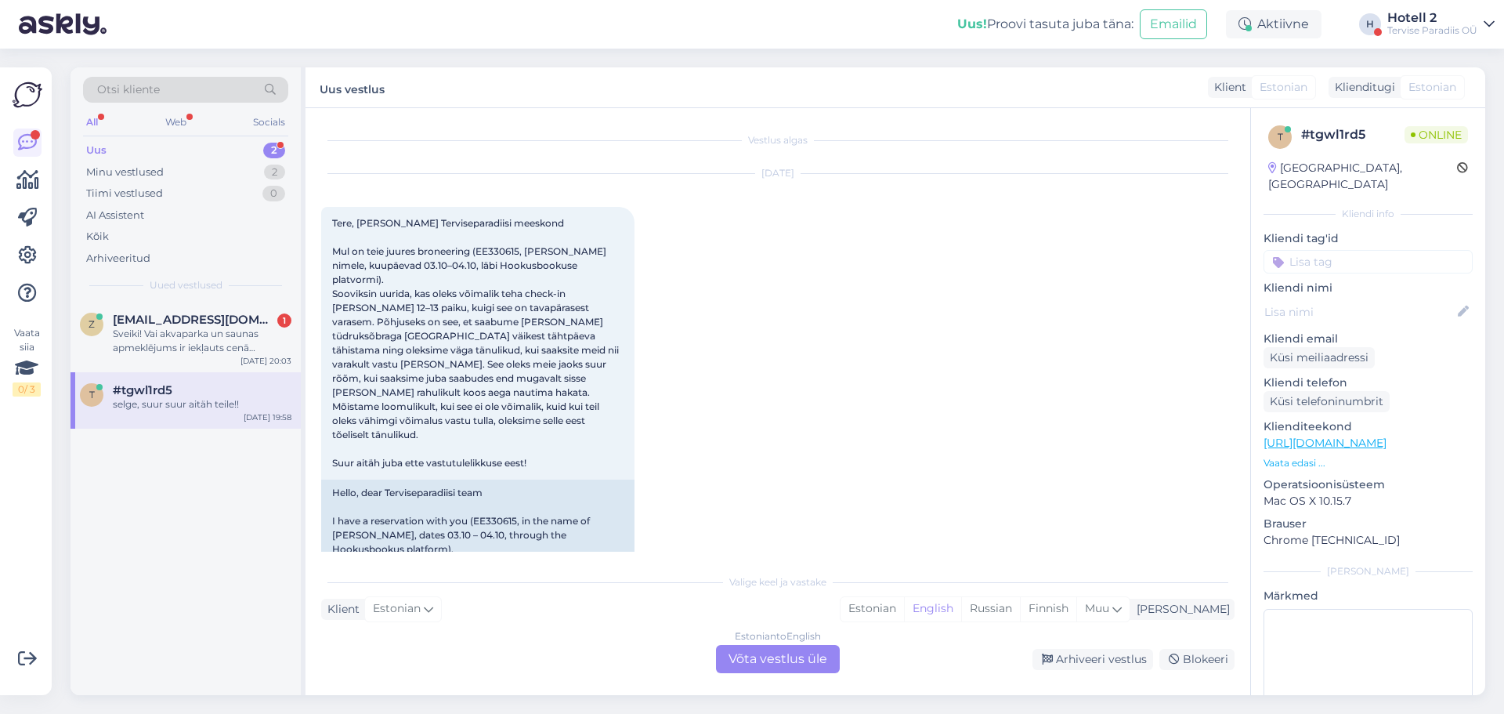
scroll to position [467, 0]
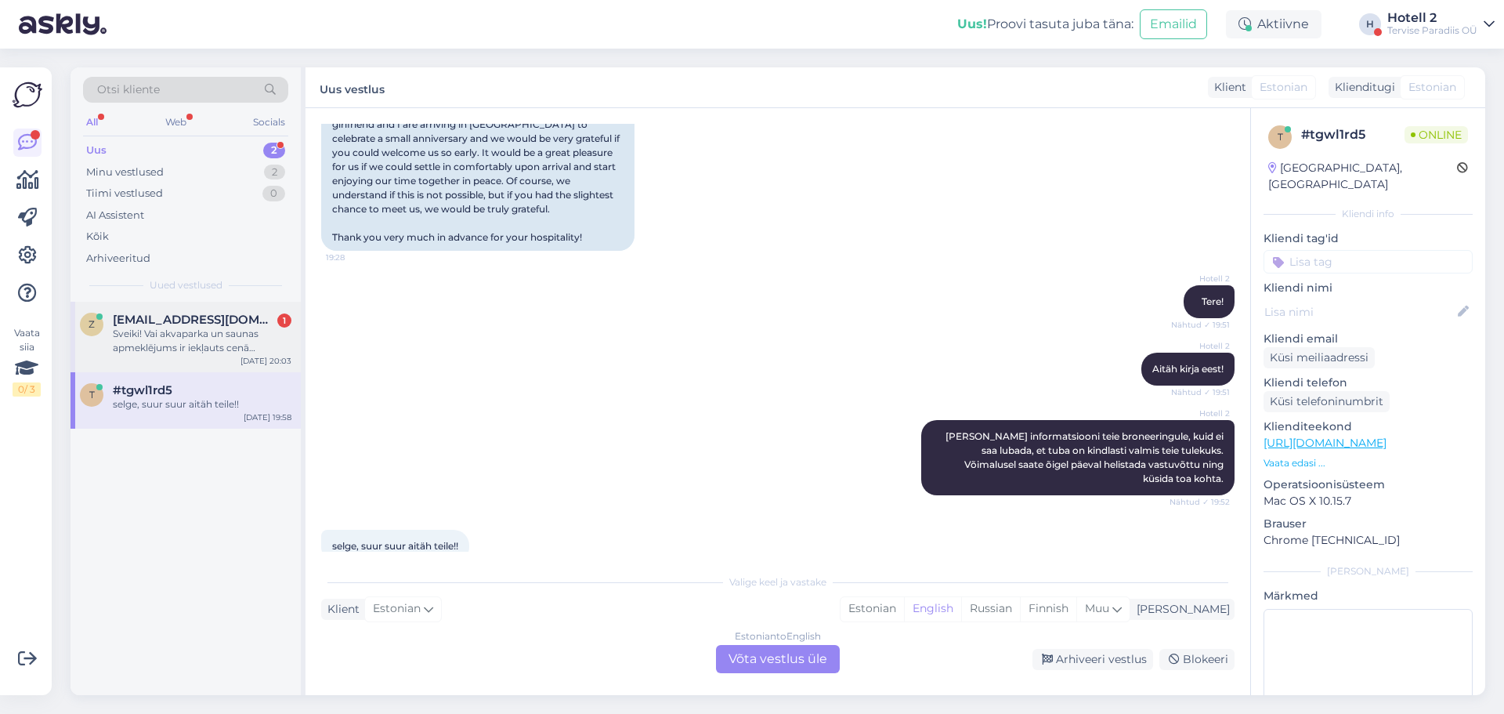
click at [225, 348] on div "Sveiki! Vai akvaparka un saunas apmeklējums ir iekļauts cenā nakšņojot no svētd…" at bounding box center [202, 341] width 179 height 28
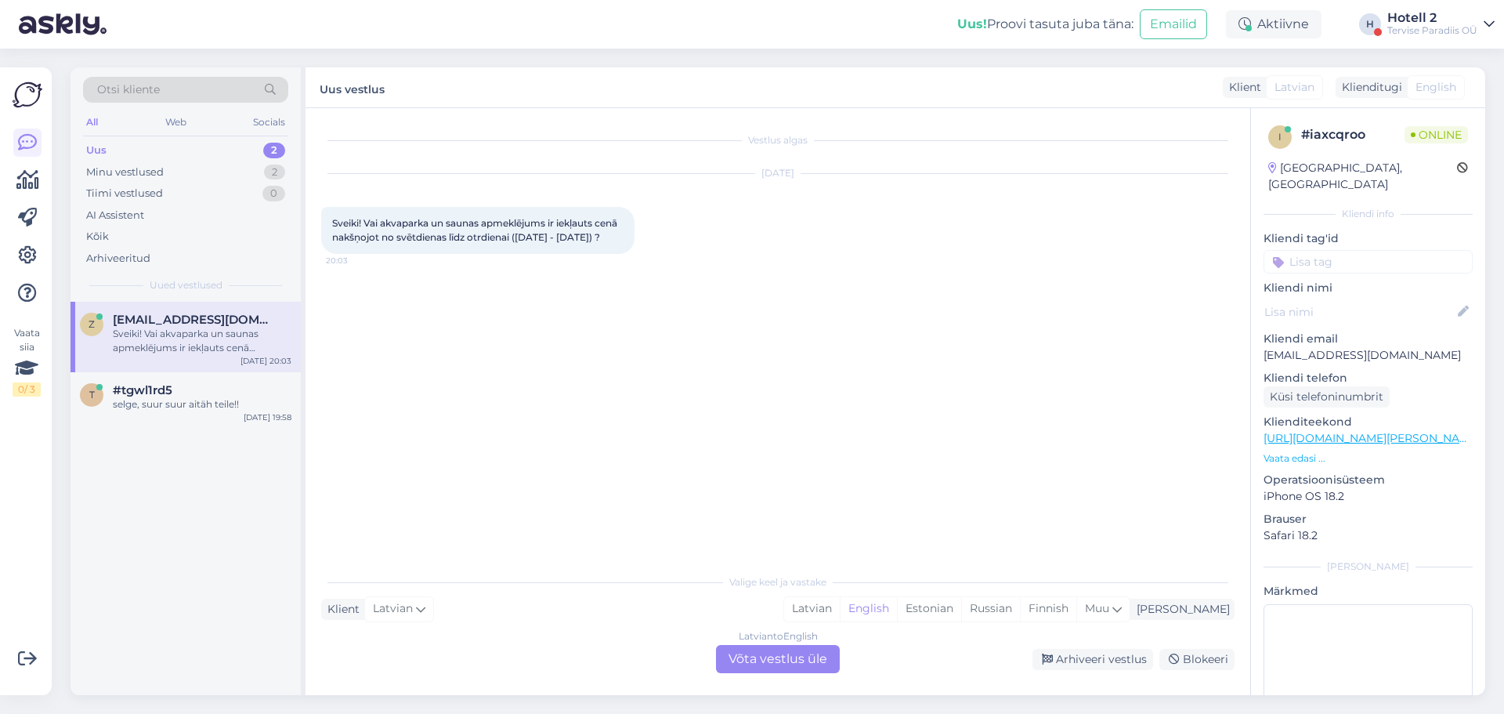
click at [754, 653] on div "Latvian to English Võta vestlus üle" at bounding box center [778, 659] width 124 height 28
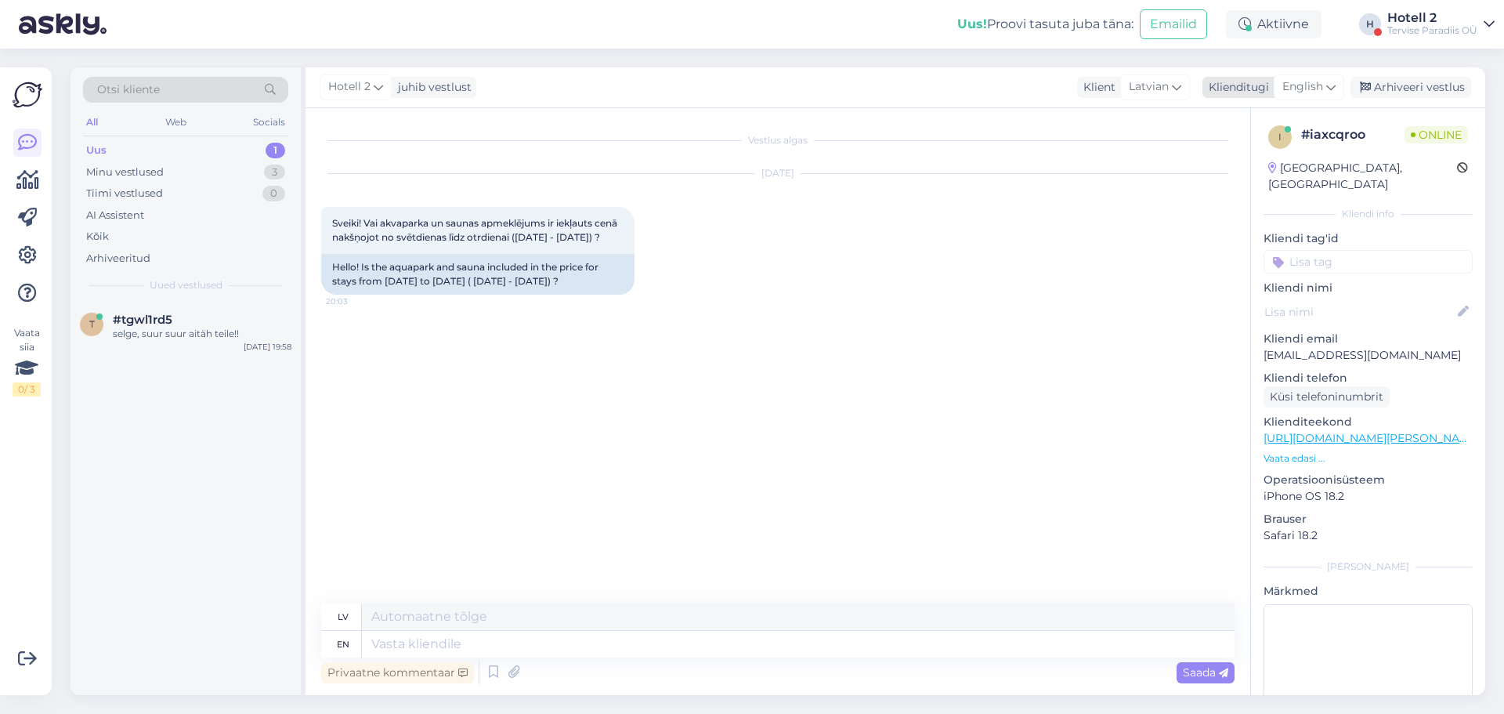
click at [1304, 80] on span "English" at bounding box center [1302, 86] width 41 height 17
click at [1239, 173] on link "Estonian" at bounding box center [1274, 181] width 172 height 25
click at [477, 647] on textarea at bounding box center [798, 644] width 873 height 27
type textarea "Tere!"
type textarea "Sveiki"
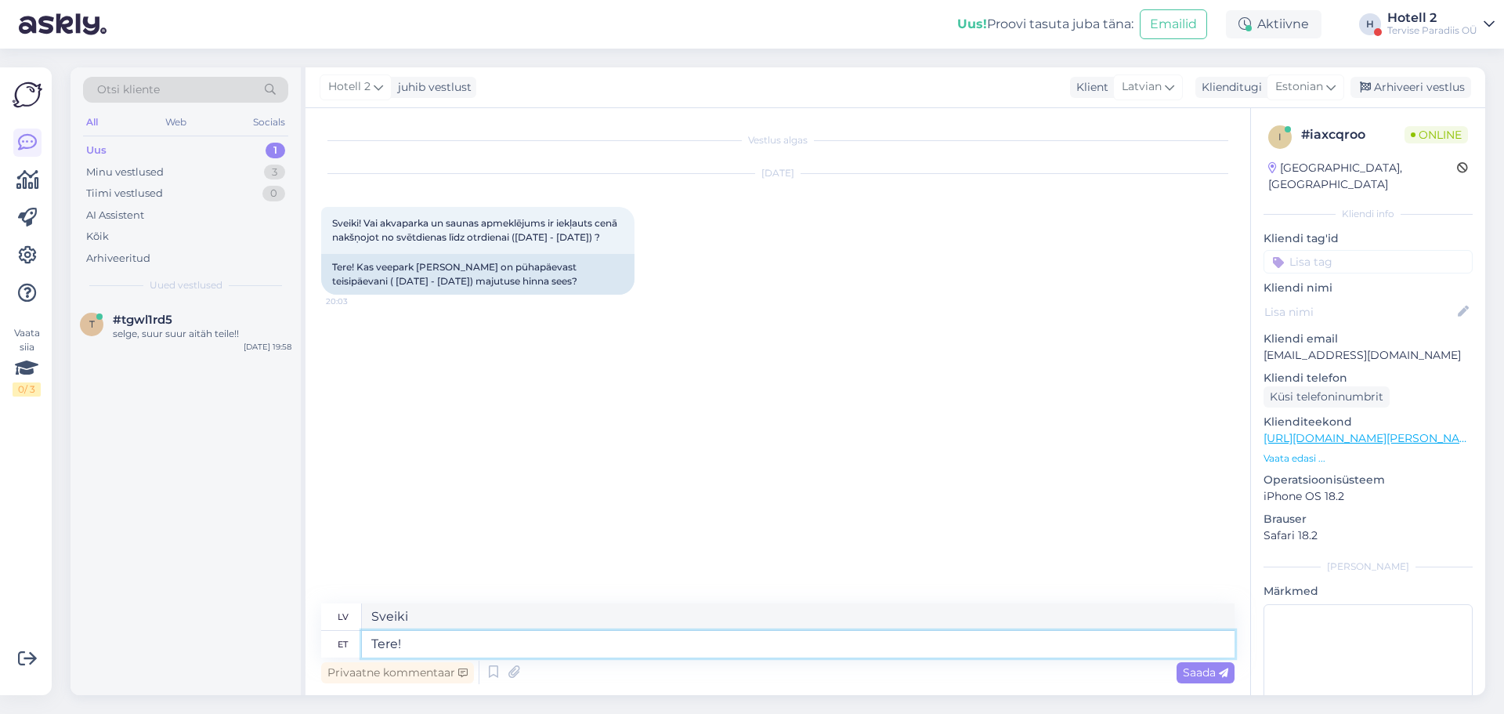
type textarea "Tere!"
type textarea "Sveiki!"
type textarea "Tere! [GEOGRAPHIC_DATA]"
type textarea "Sveiki! Ūdens atrakciju parks"
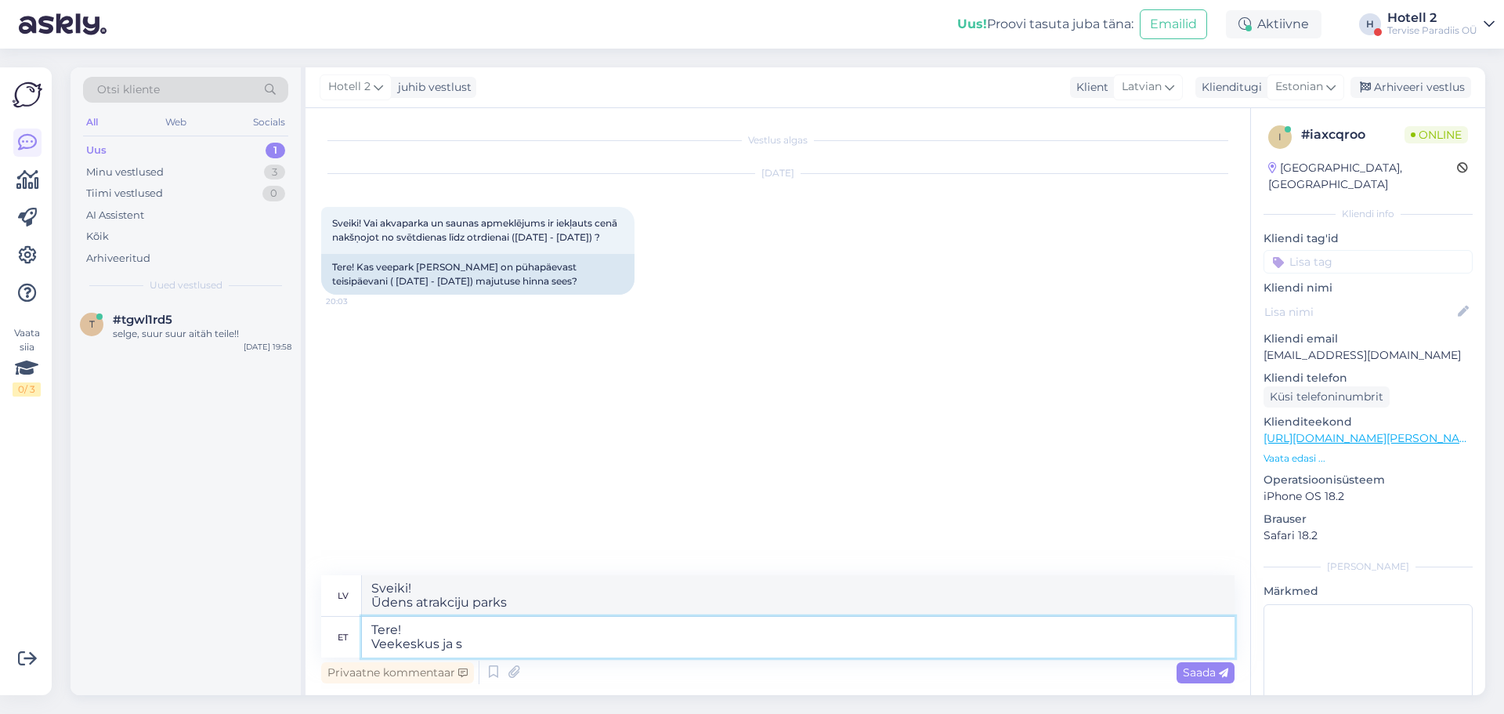
type textarea "Tere! Veekeskus ja sa"
type textarea "Sveiki! Ūdens atrakciju parks un"
type textarea "Tere! Veekeskus ja saunakeskus o"
type textarea "Sveiki! Ūdens atrakciju parks un pirts centrs"
type textarea "Tere! Veekeskus ja saunakeskus on"
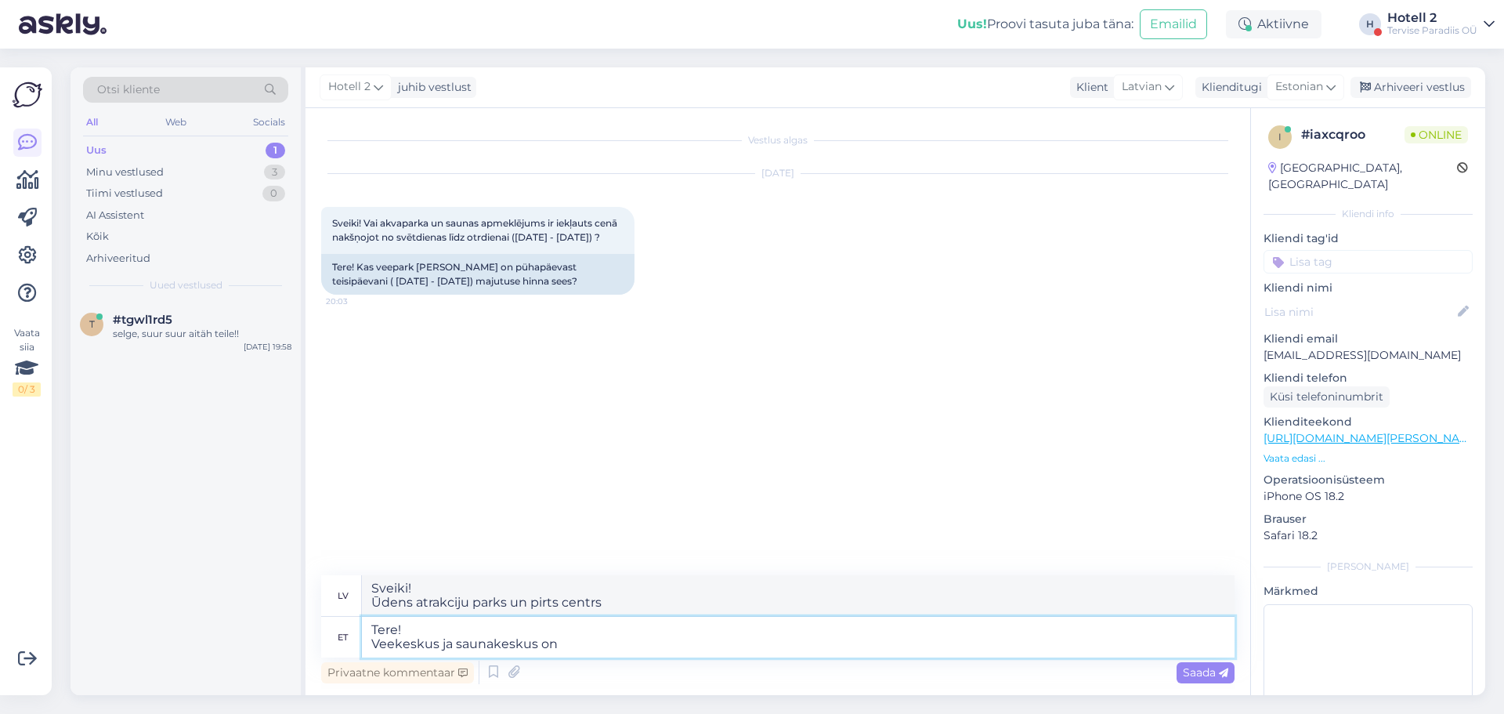
type textarea "Sveiki! Ūdens atrakciju parks un pirts centrs ir"
type textarea "Tere! Veekeskus ja saunakeskus on pühapäevast"
type textarea "Sveiki! Ūdens atrakciju parks un pirts centrs ir atvērti no svētdienas"
type textarea "Tere! Veekeskus ja saunakeskus on pühapäevast neljapäevani h"
type textarea "Sveiki! Ūdens atrakciju parks un pirts centrs ir atvērti no svētdienas līdz cet…"
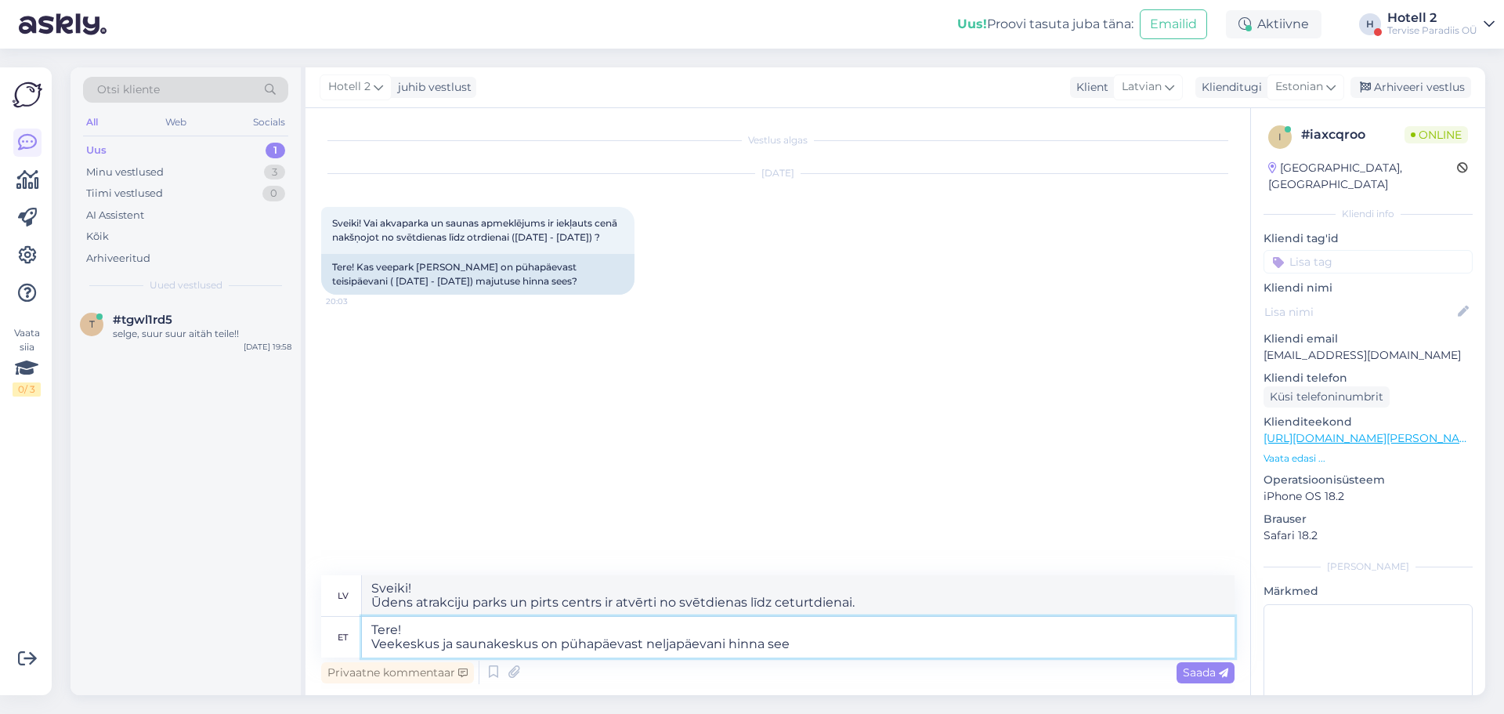
type textarea "Tere! Veekeskus ja saunakeskus on pühapäevast neljapäevani hinna sees"
type textarea "Sveiki! Ūdens atrakciju parks un pirts centrs ir iekļauts cenā no svētdienas lī…"
type textarea "Tere! saunakeskus on pühapäevast neljapäevani hinna sees"
type textarea "Sveiki! pirts centra izmantošana ir iekļauta cenā no svētdienas līdz ceturtdien…"
type textarea "Tere! Saunakeskus on pühapäevast neljapäevani hinna sees"
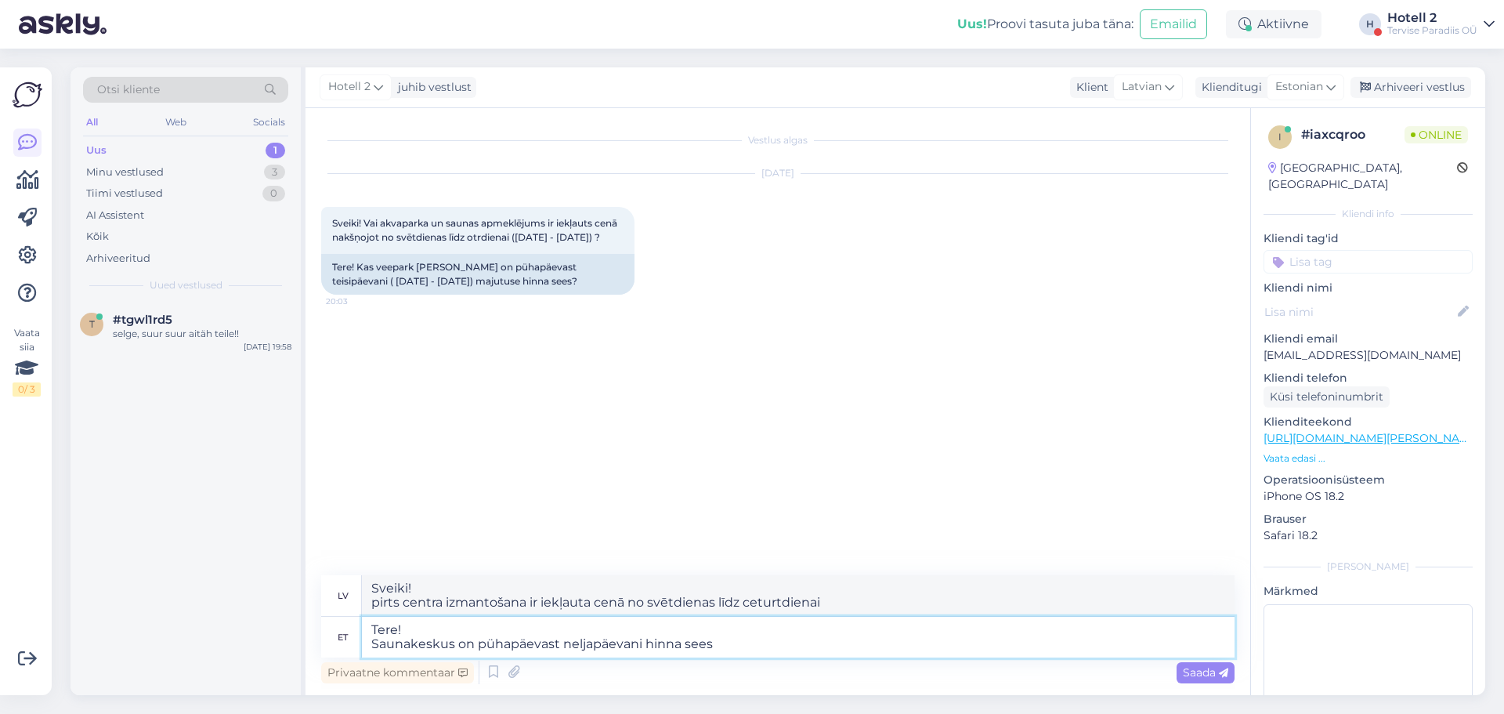
type textarea "Sveiki! Pirts centra izmantošana ir iekļauta cenā no svētdienas līdz ceturtdien…"
click at [721, 647] on textarea "Tere! Saunakeskus on pühapäevast neljapäevani hinna sees" at bounding box center [798, 637] width 873 height 41
type textarea "Tere! Saunakeskus on pühapäevast neljapäevani hinna sees."
type textarea "Sveiki! Pirts centrs ir iekļauts cenā no svētdienas līdz ceturtdienai."
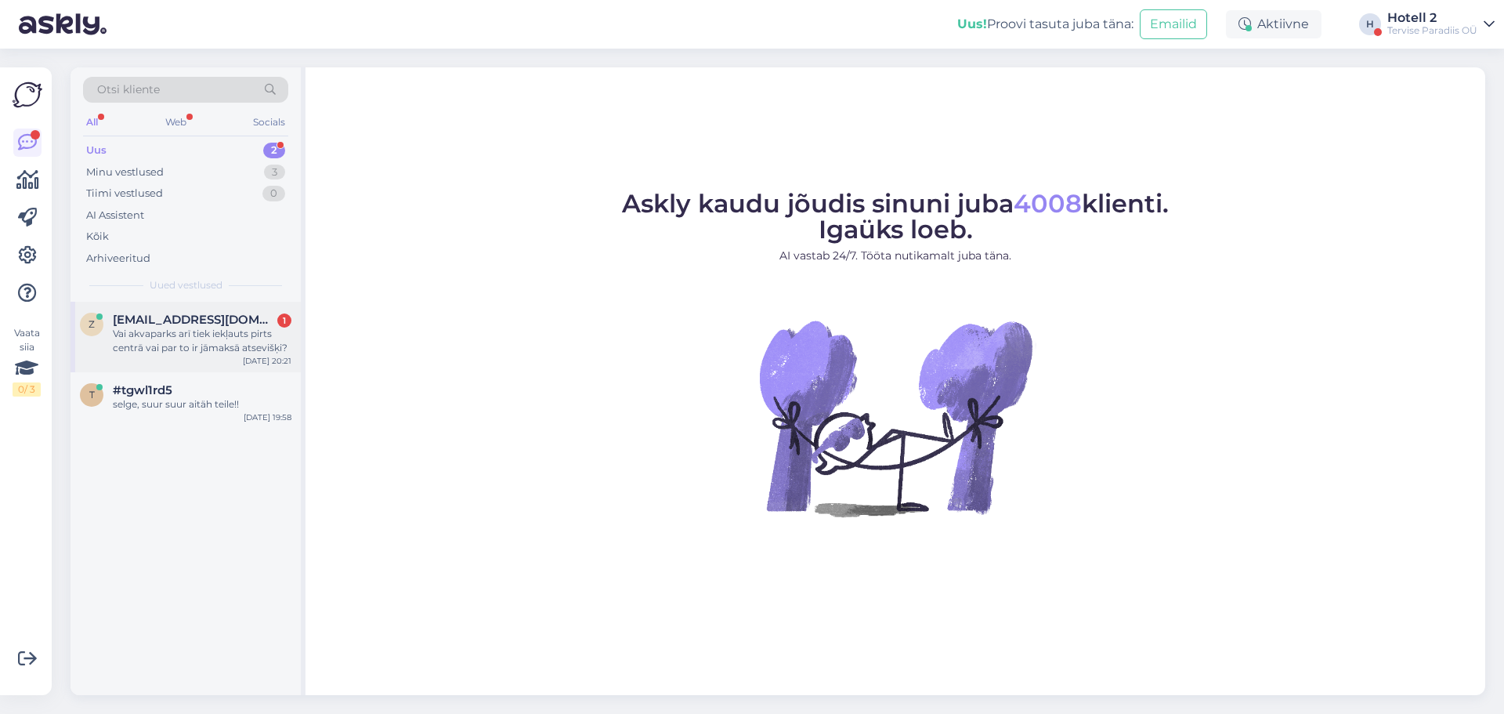
click at [204, 325] on span "[EMAIL_ADDRESS][DOMAIN_NAME]" at bounding box center [194, 320] width 163 height 14
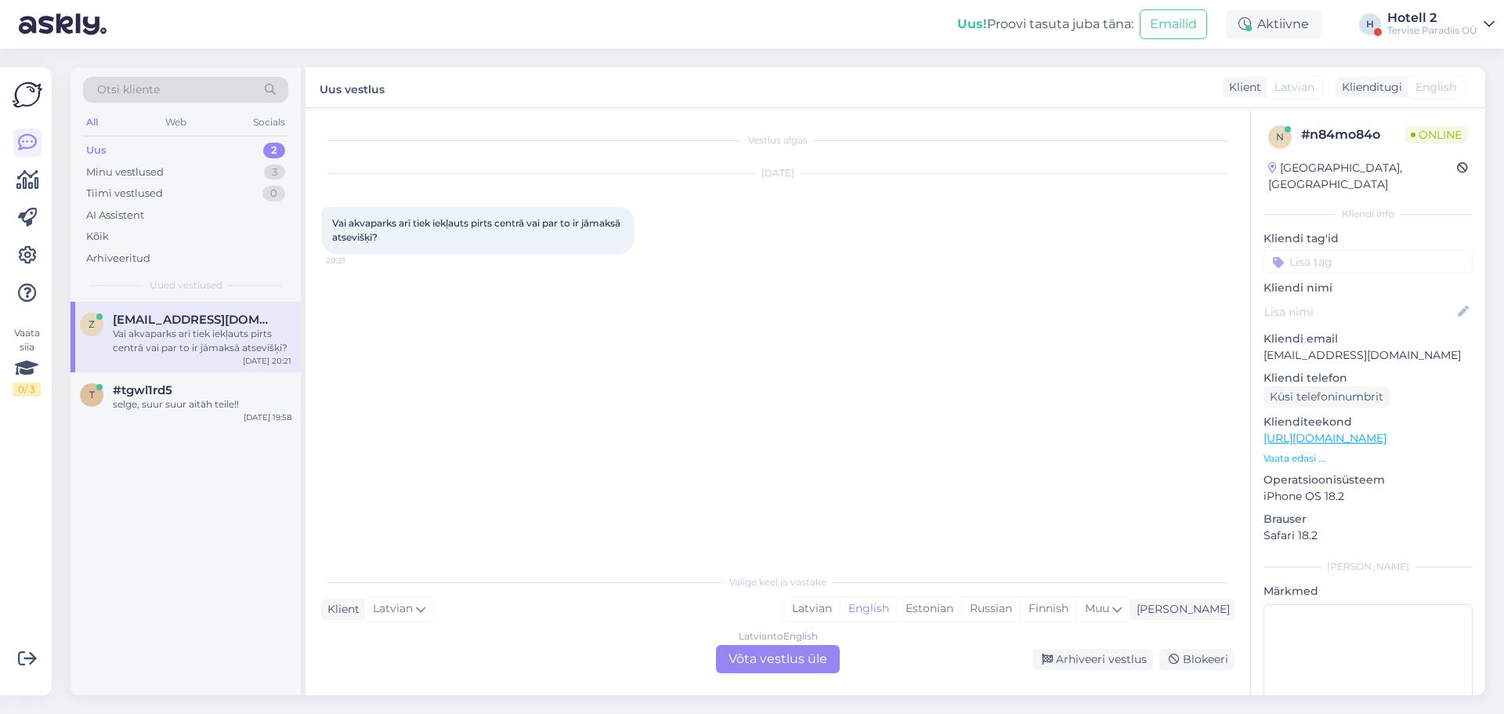
click at [750, 657] on div "Latvian to English Võta vestlus üle" at bounding box center [778, 659] width 124 height 28
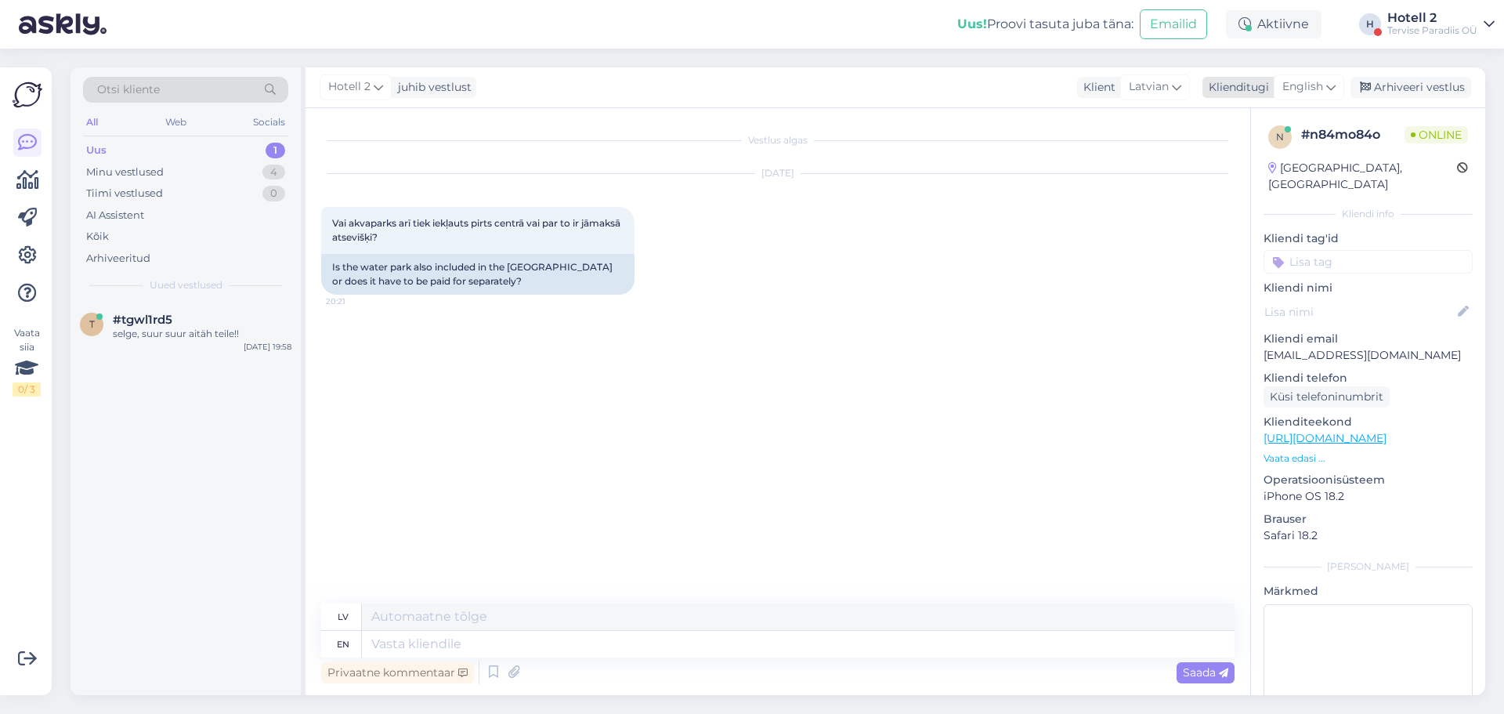
click at [1310, 92] on span "English" at bounding box center [1302, 86] width 41 height 17
type input "es"
click at [1235, 177] on link "Estonian" at bounding box center [1274, 181] width 172 height 25
click at [501, 638] on textarea at bounding box center [798, 644] width 873 height 27
type textarea "Tere! O"
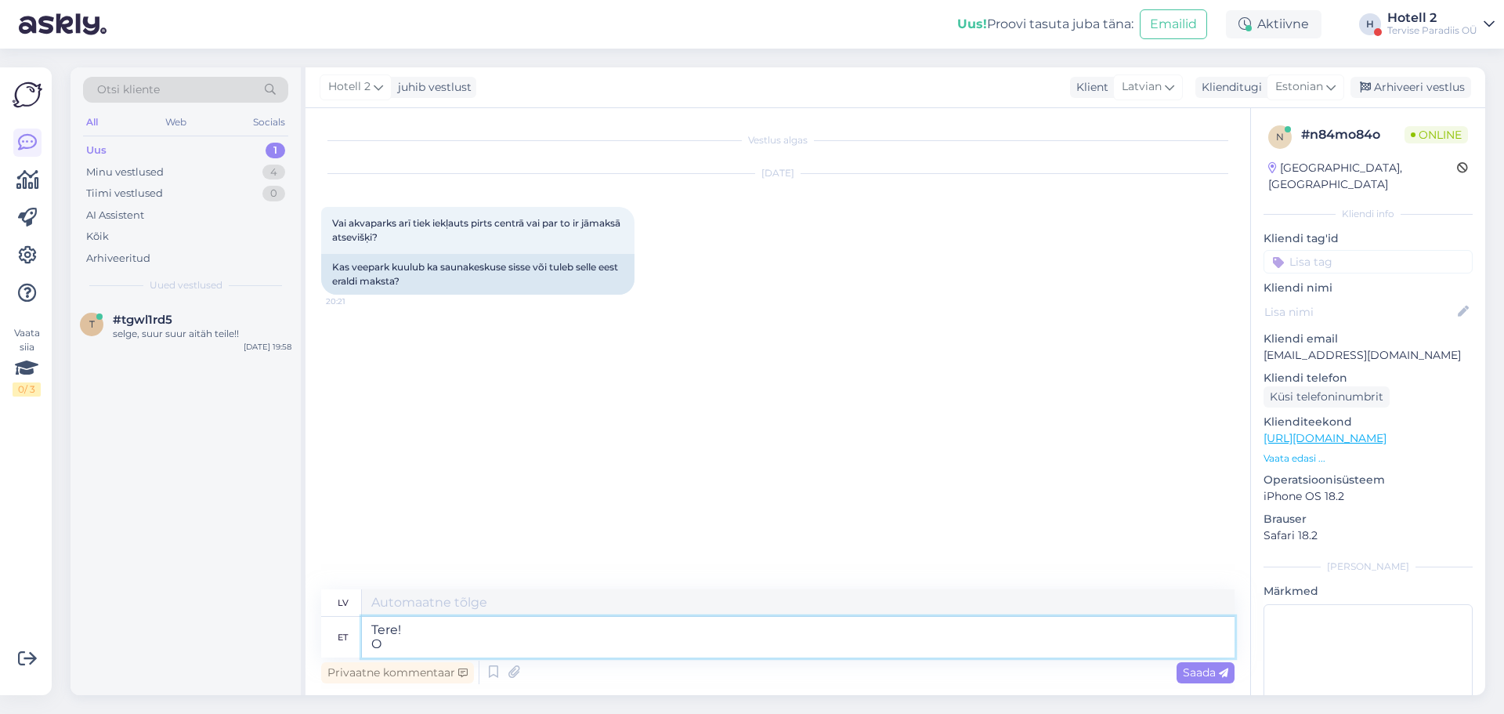
type textarea "Sveiki!"
type textarea "Tere! Oleneb,"
type textarea "Sveiki! Tas ir atkarīgs no situācijas."
type textarea "Tere! Oleneb, kui"
type textarea "Sveiki! Tas atkarīgs no tā, vai"
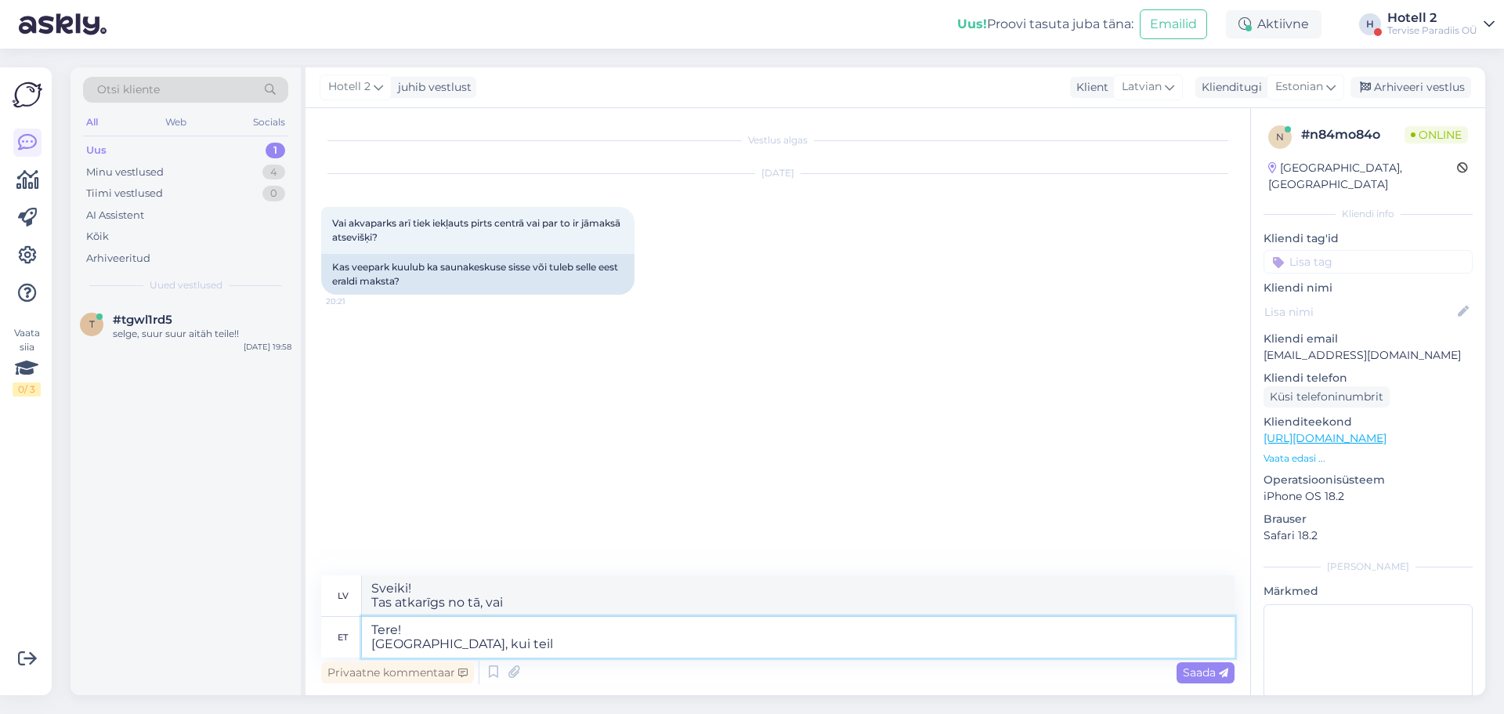
type textarea "Tere! Oleneb, kui teil"
type textarea "Sveiki! Tas atkarīgs no tā, vai jums ir"
type textarea "Tere! Oleneb, kui teil on majutus"
type textarea "Sveiki! Tas atkarīgs no tā, vai jums ir naktsmītne."
type textarea "Tere! Oleneb, kui teil on majutus koos"
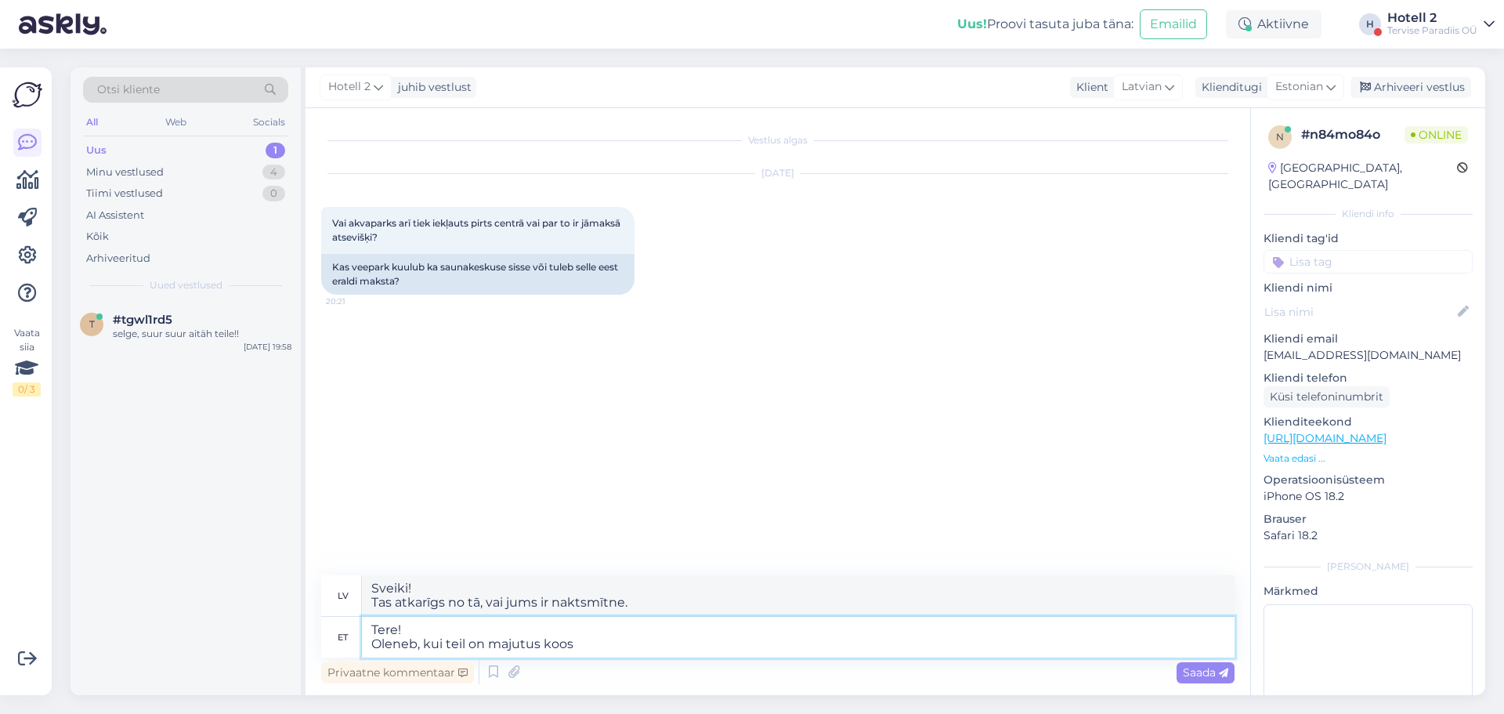
type textarea "Sveiki! Tas atkarīgs no tā, vai jums ir kopīga izmitināšana."
type textarea "Tere! Oleneb, kui teil on majutus koos veekeskusega,"
type textarea "Sveiki! Tas atkarīgs no tā, vai jums ir naktsmītne ar akvaparku."
type textarea "Tere! Oleneb, kui teil on majutus koos veekeskusega, siis"
type textarea "Sveiki! Tas atkarīgs no tā, vai jums ir naktsmītne ar akvaparku, tad"
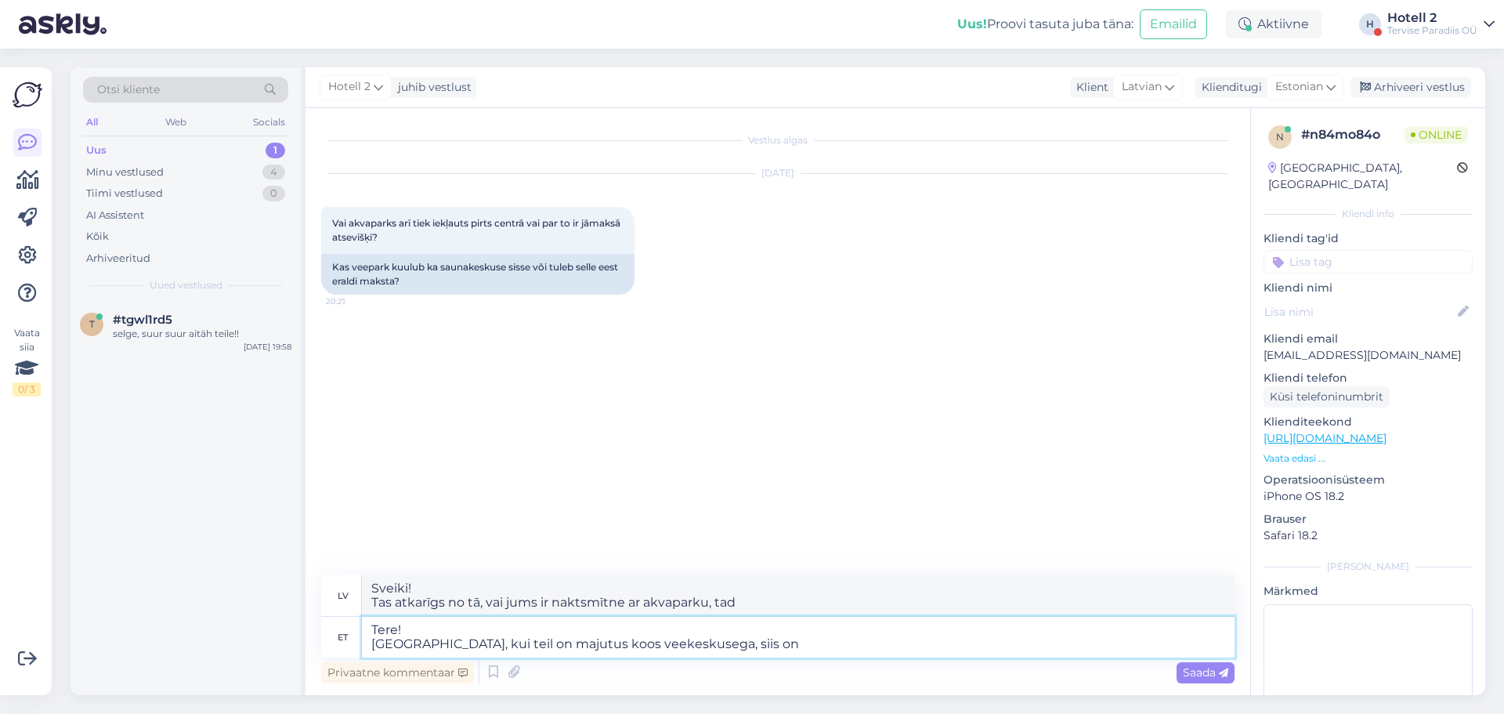
type textarea "Tere! Oleneb, kui teil on majutus koos veekeskusega, siis on"
type textarea "Sveiki! Tas ir atkarīgs no situācijas. Ja jums ir naktsmītne ar akvaparku, tad …"
type textarea "Tere! Oleneb, kui teil on majutus koos veekeskusega, siis on veekeskus"
type textarea "Sveiki! Tas ir atkarīgs no tā, vai jums ir naktsmītne ar akvaparku, tad akvapar…"
type textarea "Tere! Oleneb, kui teil on majutus koos veekeskusega, siis on veekeskus sees."
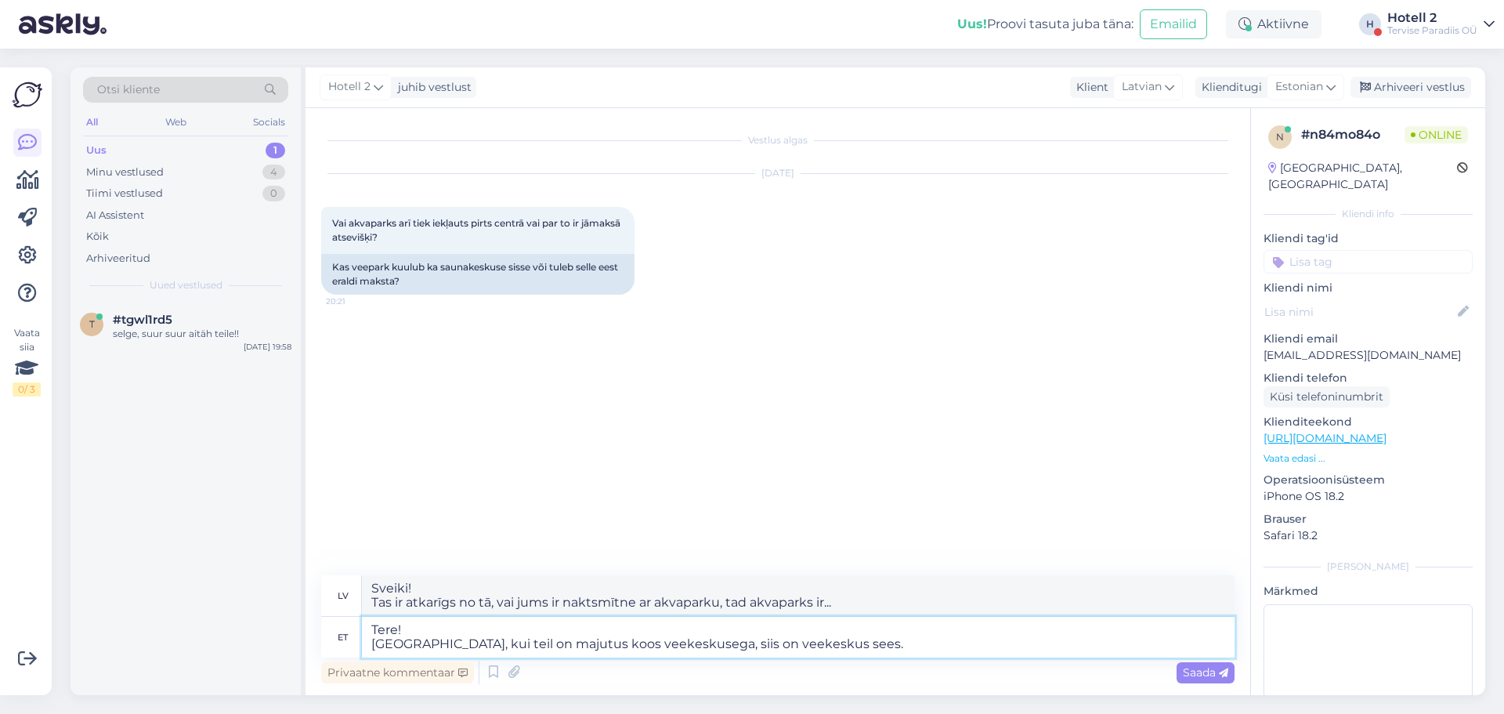
type textarea "Sveiki! Tas atkarīgs no tā, vai jums ir naktsmītne ar akvaparku, tad akvaparks …"
type textarea "Tere! Oleneb, kui teil on majutus koos veekeskusega, siis on veekeskus sees."
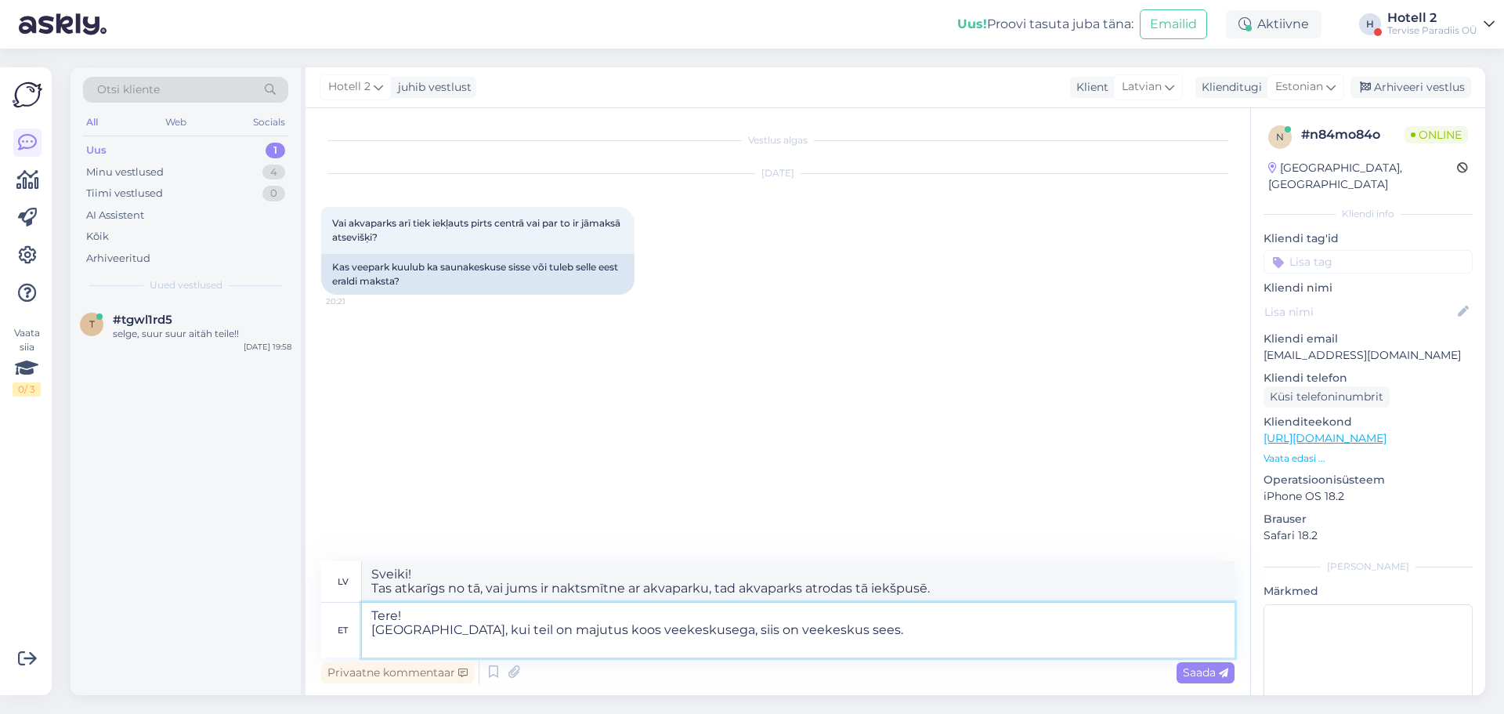
type textarea "Sveiki! Tas atkarīgs no situācijas. Ja jums ir naktsmītne ar akvaparku, tad akv…"
type textarea "Tere! Oleneb, kui teil on majutus koos veekeskusega, siis on veekeskus sees. Ku…"
type textarea "Sveiki! Tas atkarīgs no situācijas. Ja jums ir naktsmītne ar akvaparku, tad akv…"
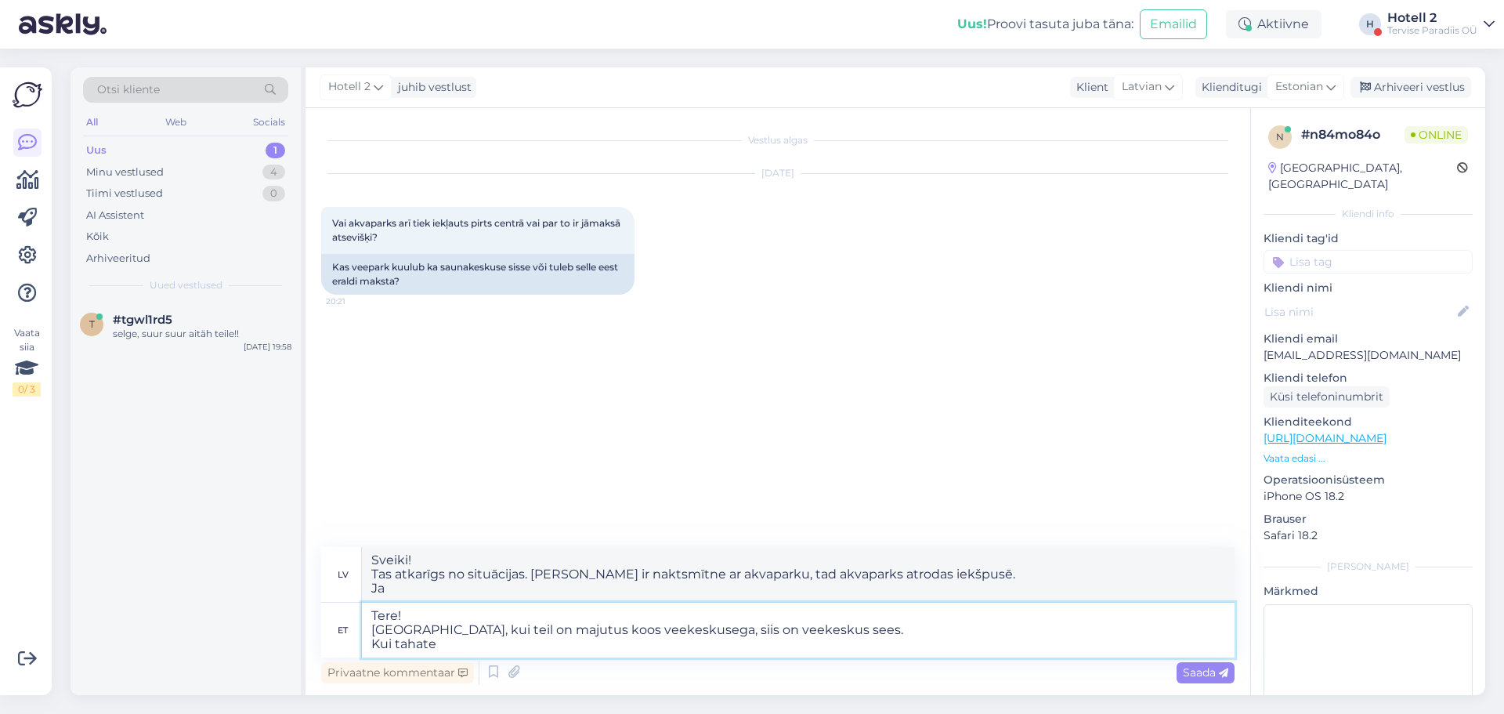
type textarea "Tere! Oleneb, kui teil on majutus koos veekeskusega, siis on veekeskus sees. Ku…"
type textarea "Sveiki! Tas atkarīgs no situācijas. Ja jums ir naktsmītne ar akvaparku, tad akv…"
type textarea "Tere! Oleneb, kui teil on majutus koos veekeskusega, siis on veekeskus sees. Ku…"
type textarea "Sveiki! Tas atkarīgs no situācijas. Ja jums ir naktsmītne ar akvaparku, tad akv…"
type textarea "Tere! Oleneb, kui teil on majutus koos veekeskusega, siis on veekeskus sees. Ku…"
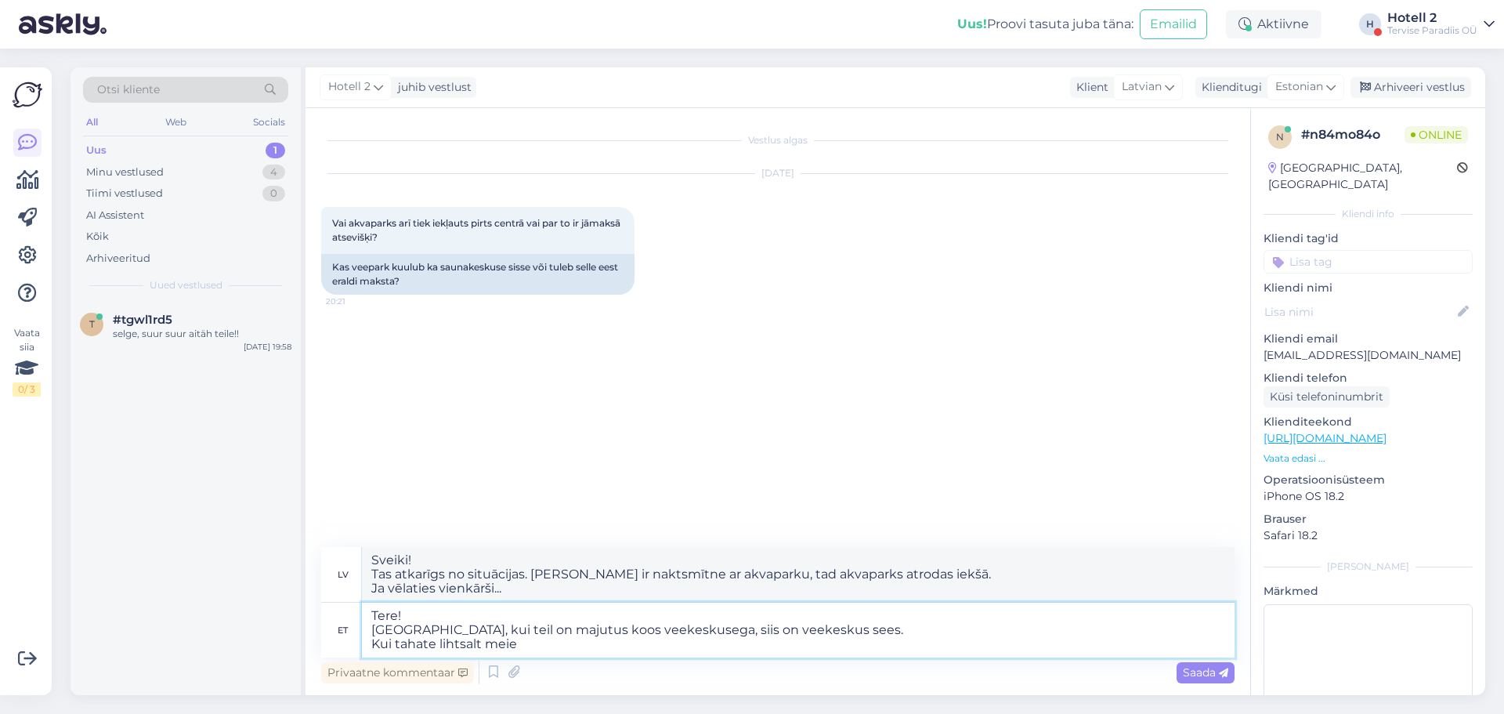
type textarea "Sveiki! Tas atkarīgs no tā, vai jums ir naktsmītne ar akvaparku, tad akvaparks …"
type textarea "Tere! Oleneb, kui teil on majutus koos veekeskusega, siis on veekeskus sees. Ku…"
type textarea "Sveiki! Tas atkarīgs no tā, vai jums ir naktsmītne ar akvaparku, tad akvaparks …"
type textarea "Tere! Oleneb, kui teil on majutus koos veekeskusega, siis on veekeskus sees. Ku…"
type textarea "Sveiki! Tas atkarīgs no situācijas. Ja jums ir naktsmītne ar akvaparku, tad akv…"
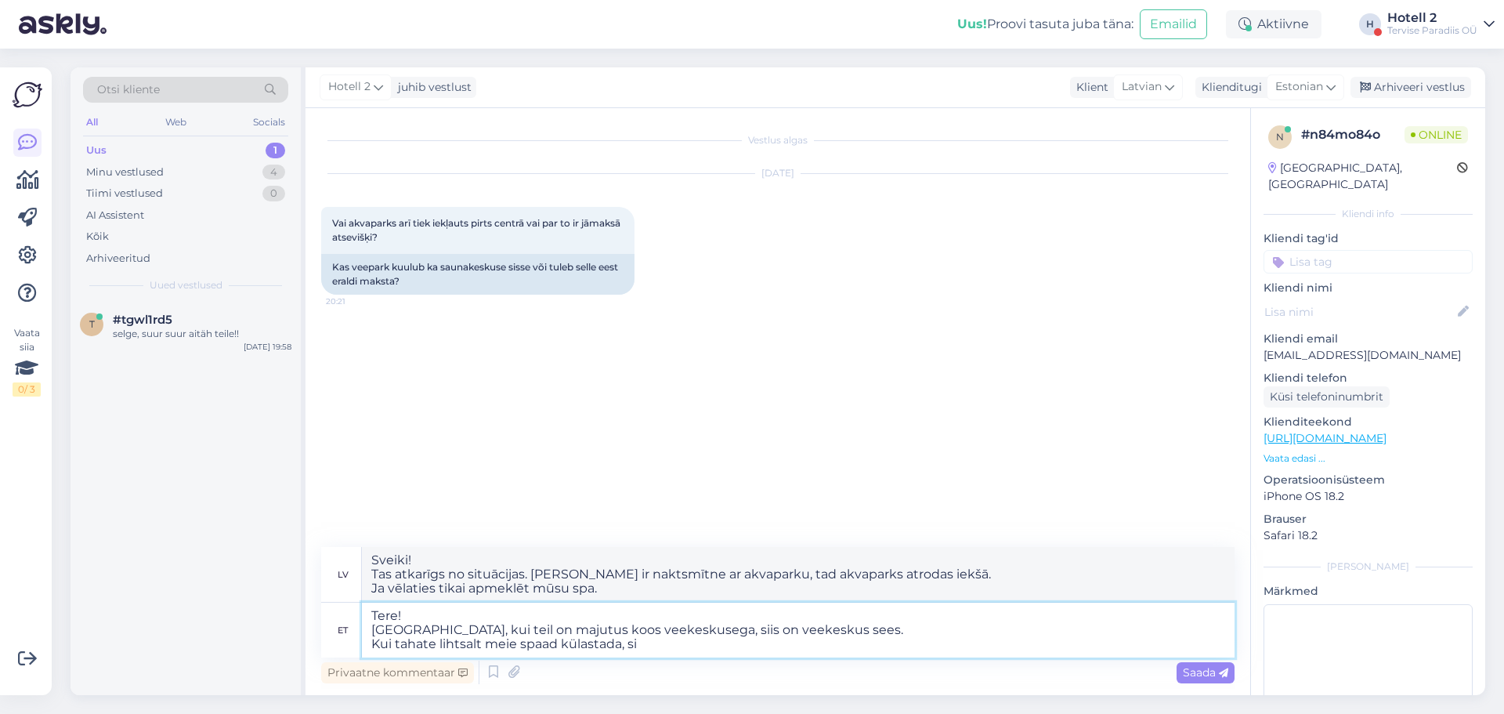
type textarea "Tere! Oleneb, kui teil on majutus koos veekeskusega, siis on veekeskus sees. Ku…"
type textarea "Sveiki! Tas atkarīgs no situācijas. Ja jums ir naktsmītne ar akvaparku, tad akv…"
type textarea "Tere! Oleneb, kui teil on majutus koos veekeskusega, siis on veekeskus sees. Ku…"
type textarea "Sveiki! Tas atkarīgs no situācijas. Ja jums ir naktsmītne ar akvaparku, tad akv…"
type textarea "Tere! Oleneb, kui teil on majutus koos veekeskusega, siis on veekeskus sees. Ku…"
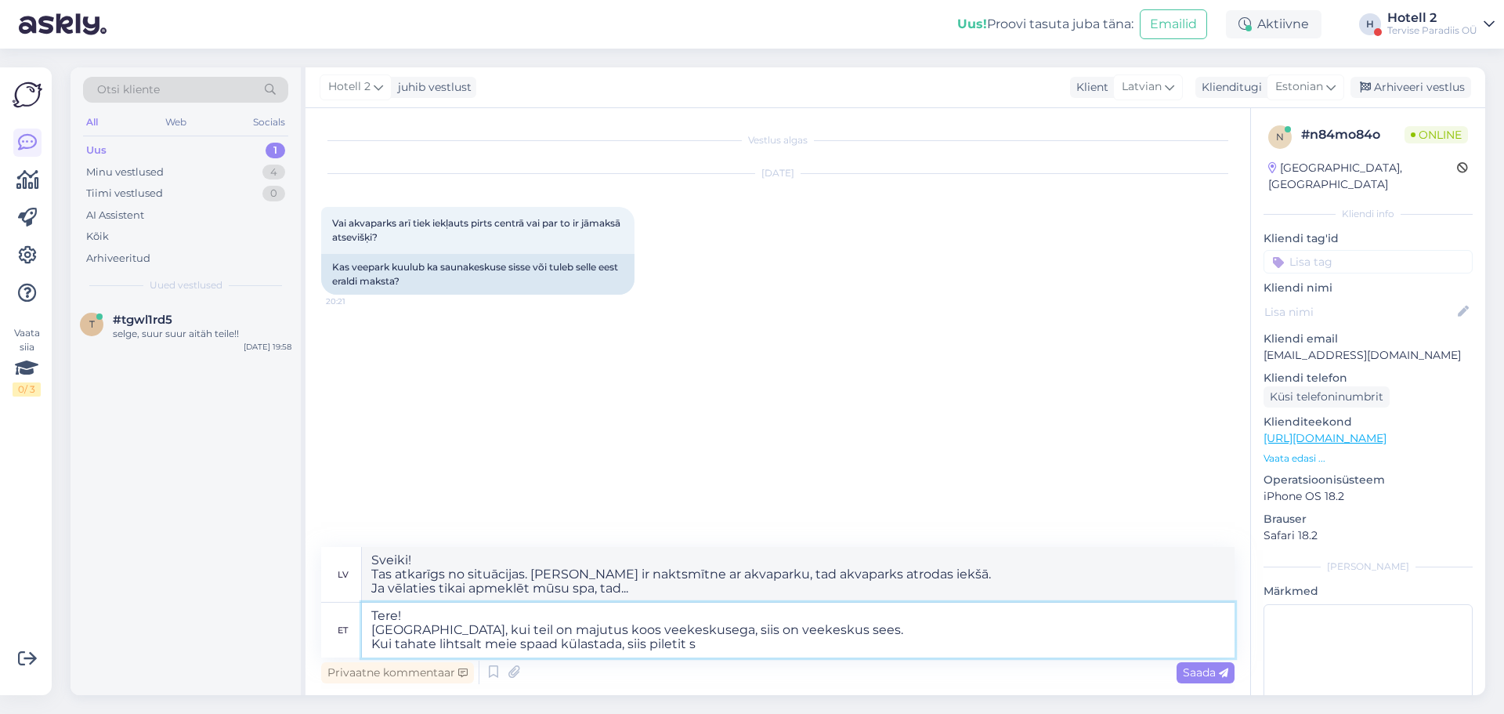
type textarea "Sveiki! Tas atkarīgs no situācijas. Ja jums ir naktsmītne ar akvaparku, tad akv…"
type textarea "Tere! Oleneb, kui teil on majutus koos veekeskusega, siis on veekeskus sees. Ku…"
type textarea "Sveiki! Tas atkarīgs no situācijas. Ja jums ir naktsmītne ar akvaparku, tad akv…"
type textarea "Tere! Oleneb, kui teil on majutus koos veekeskusega, siis on veekeskus sees. Ku…"
type textarea "Sveiki! Tas atkarīgs no situācijas. Ja jums ir naktsmītne ar akvaparku, tad akv…"
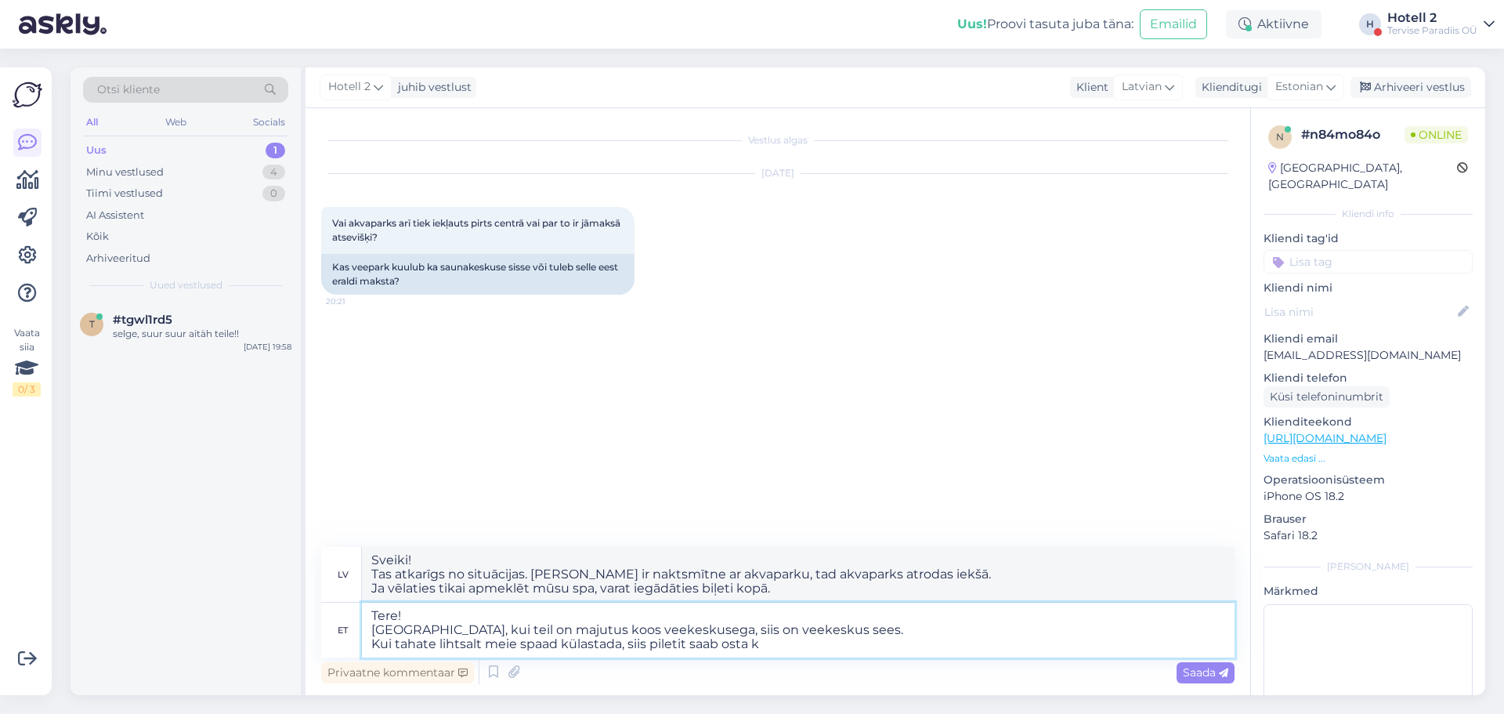
type textarea "Tere! Oleneb, kui teil on majutus koos veekeskusega, siis on veekeskus sees. Ku…"
type textarea "Sveiki! Tas atkarīgs no situācijas. Ja jums ir naktsmītne ar akvaparku, tad akv…"
type textarea "Tere! Oleneb, kui teil on majutus koos veekeskusega, siis on veekeskus sees. Ku…"
type textarea "Sveiki! Tas atkarīgs no situācijas. Ja jums ir naktsmītne ar akvaparku, tad akv…"
type textarea "Tere! Oleneb, kui teil on majutus koos veekeskusega, siis on veekeskus sees. Ku…"
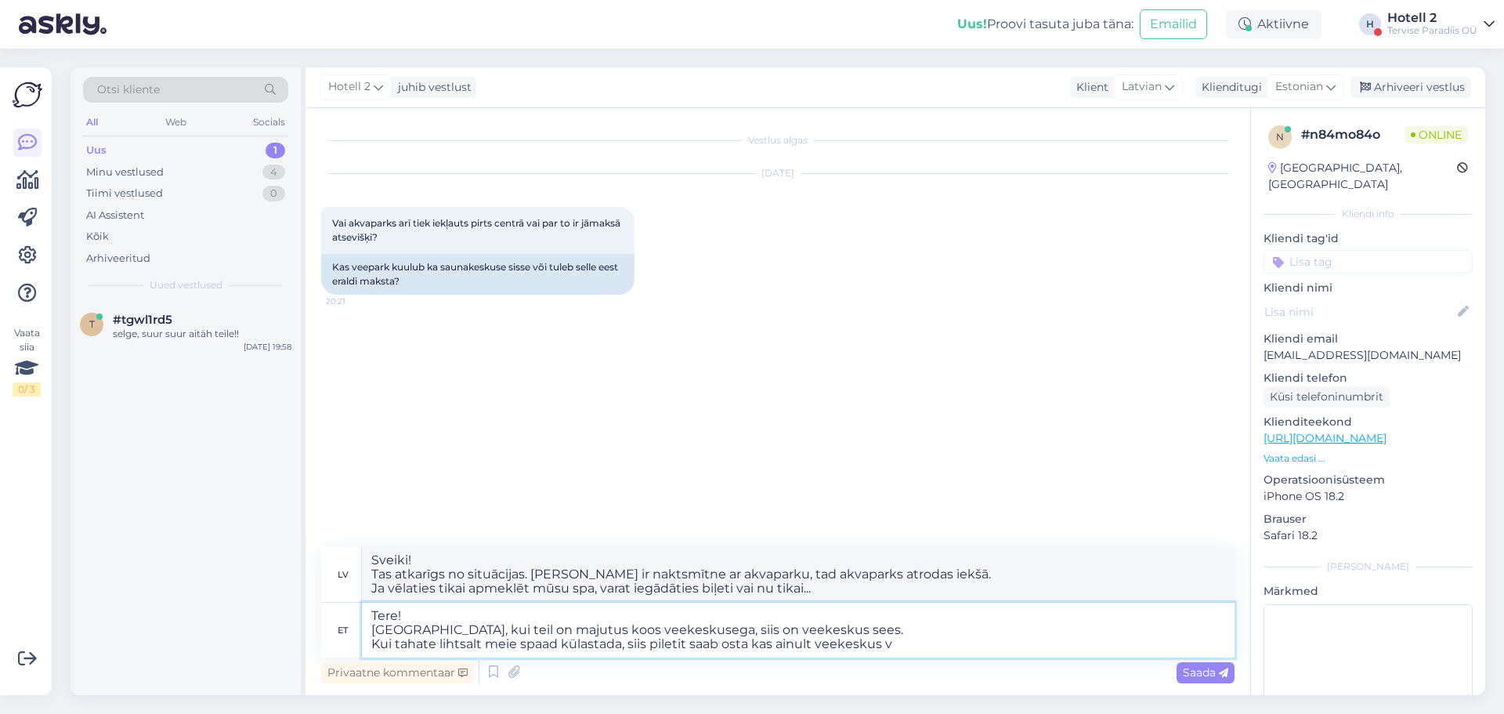
type textarea "Sveiki! Tas atkarīgs no situācijas. Ja jums ir naktsmītne ar akvaparku, tad akv…"
type textarea "Tere! Oleneb, kui teil on majutus koos veekeskusega, siis on veekeskus sees. Ku…"
type textarea "Sveiki! Tas atkarīgs no situācijas. Ja jums ir naktsmītne ar akvaparku, tad akv…"
type textarea "Tere! Oleneb, kui teil on majutus koos veekeskusega, siis on veekeskus sees. Ku…"
type textarea "Sveiki! Tas atkarīgs no situācijas. Ja jums ir naktsmītne ar akvaparku, tad akv…"
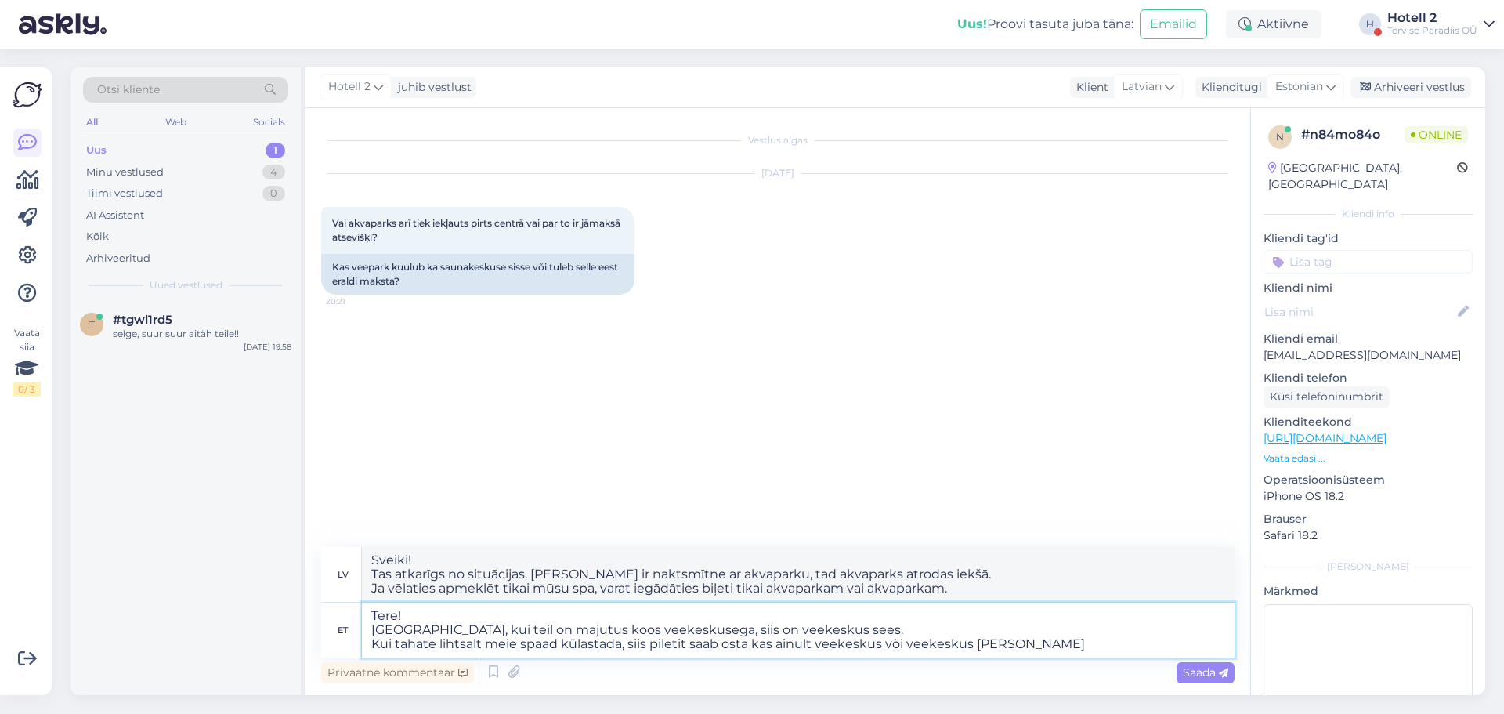
type textarea "Tere! Oleneb, kui teil on majutus koos veekeskusega, siis on veekeskus sees. Ku…"
type textarea "Sveiki! Tas atkarīgs no situācijas. Ja jums ir naktsmītne ar akvaparku, tad akv…"
type textarea "Tere! Oleneb, kui teil on majutus koos veekeskusega, siis on veekeskus sees. Ku…"
type textarea "Sveiki! Tas atkarīgs no situācijas. Ja jums ir naktsmītne ar akvaparku, tad akv…"
type textarea "Tere! Oleneb, kui teil on majutus koos veekeskusega, siis on veekeskus sees. Ku…"
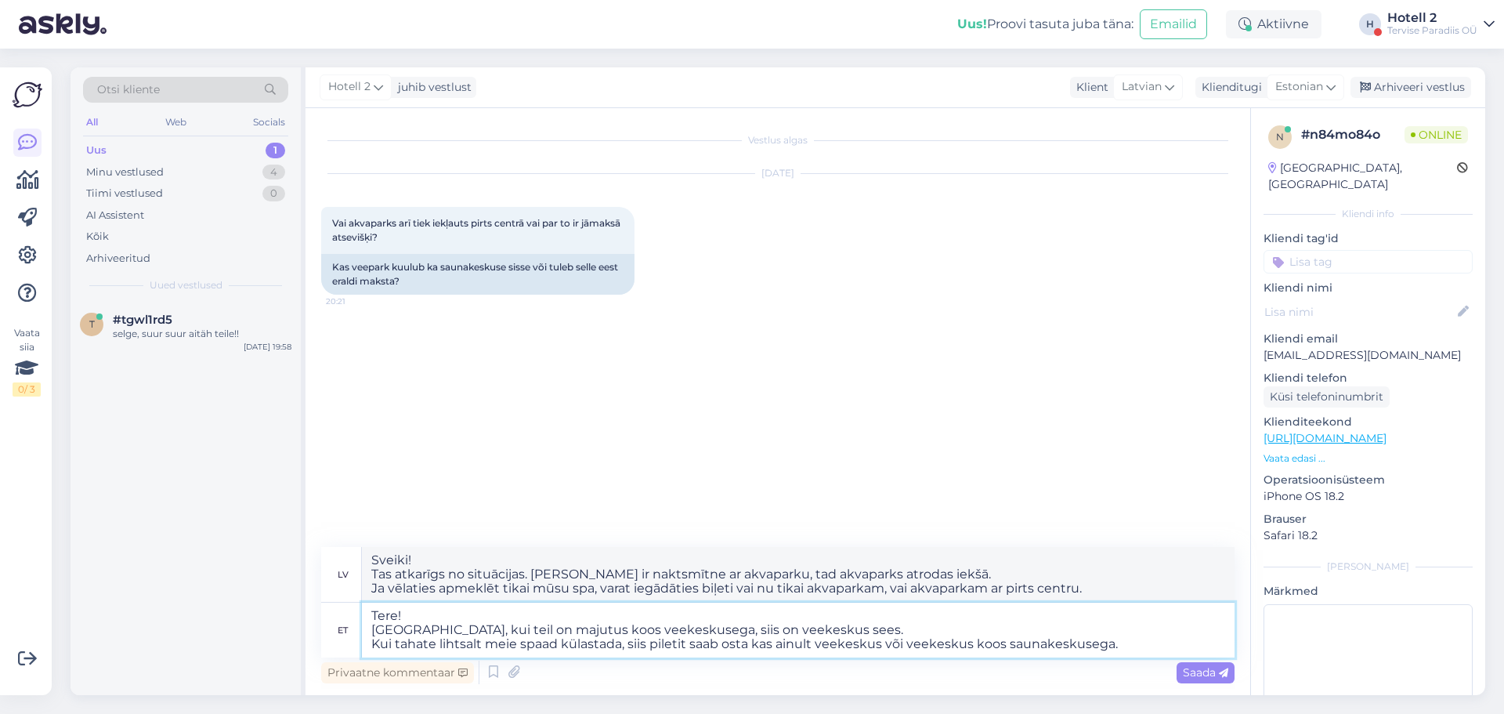
type textarea "Sveiki! Tas atkarīgs no situācijas. Ja jums ir naktsmītne ar akvaparku, tad akv…"
